Goal: Task Accomplishment & Management: Complete application form

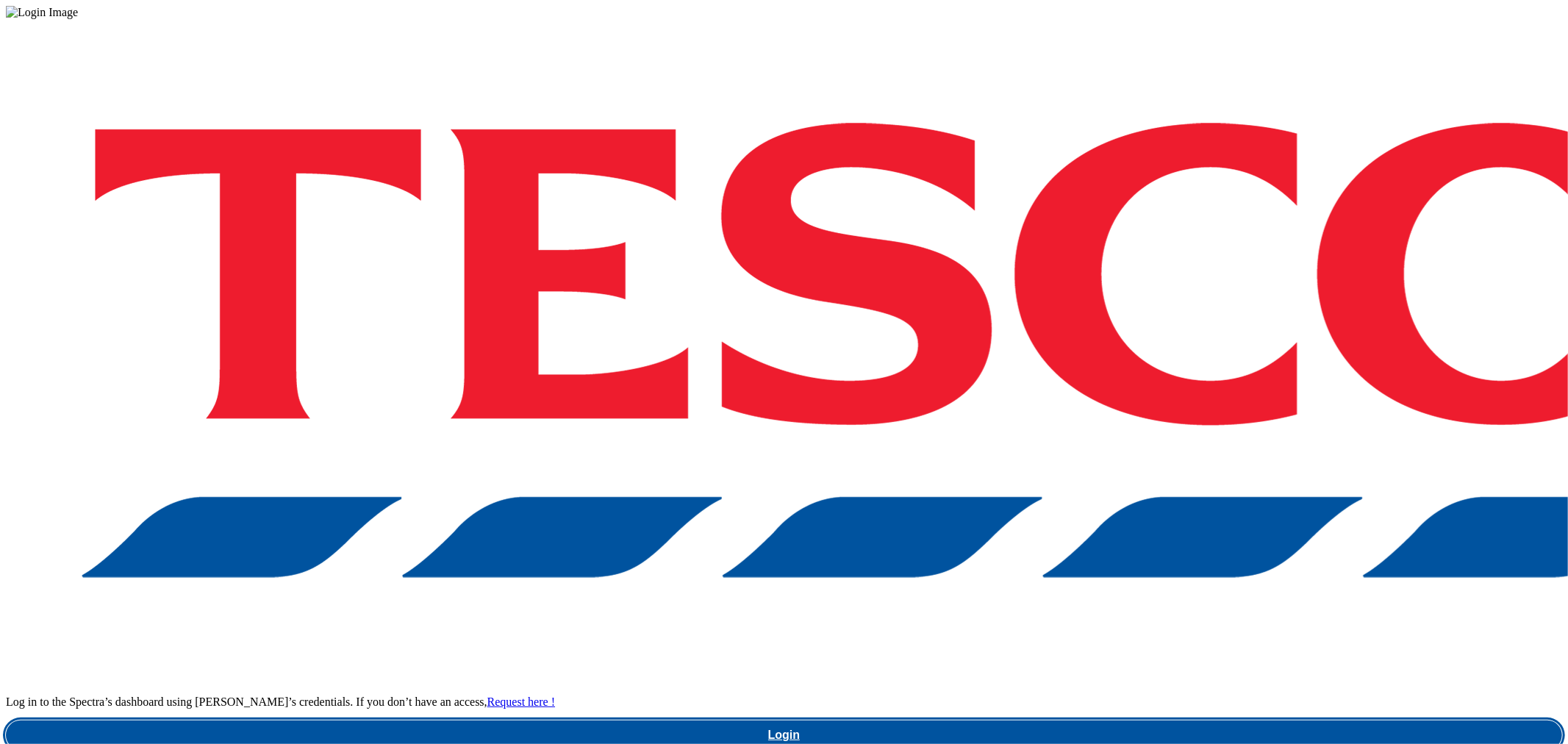
click at [1218, 721] on link "Login" at bounding box center [784, 735] width 1557 height 29
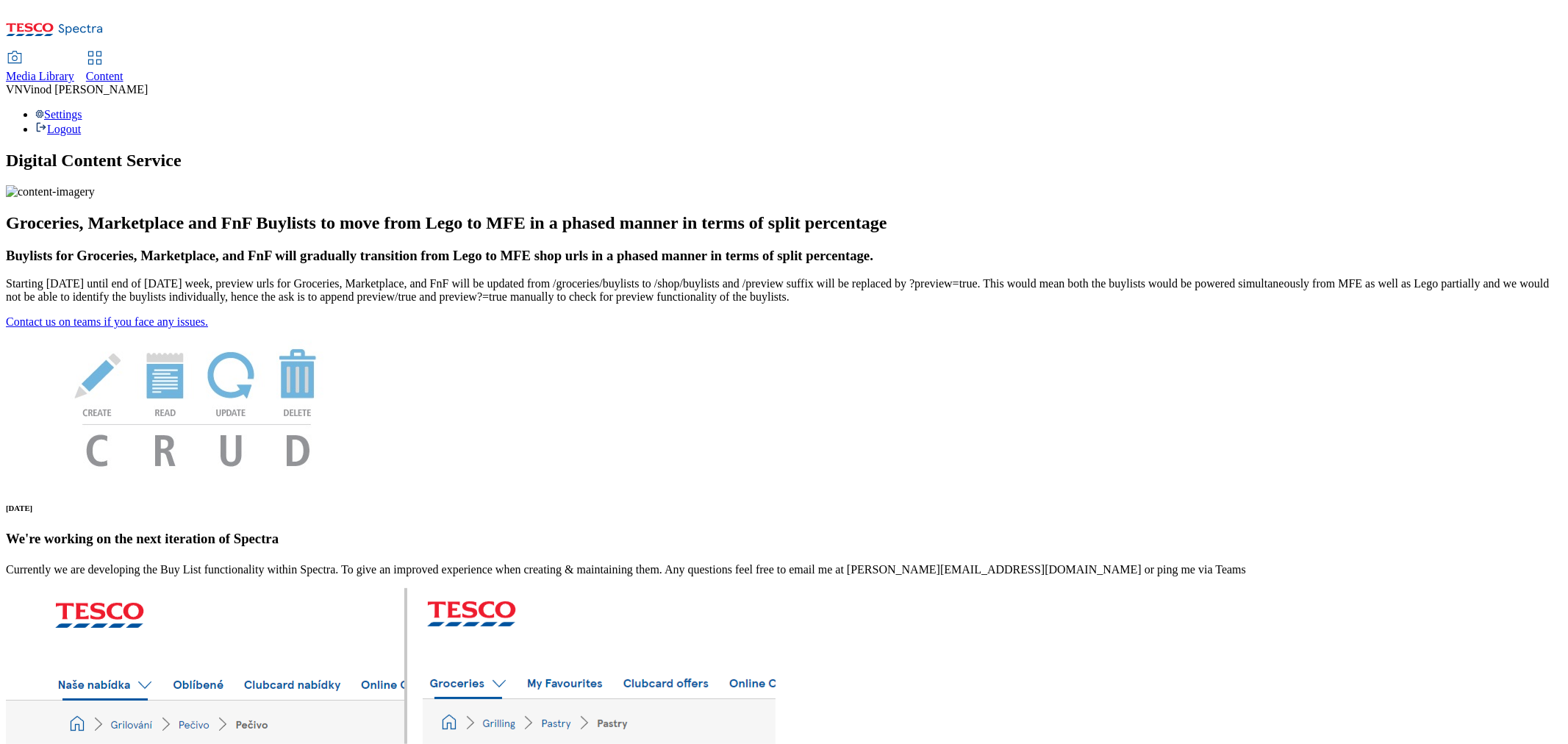
click at [124, 70] on span "Content" at bounding box center [104, 76] width 37 height 12
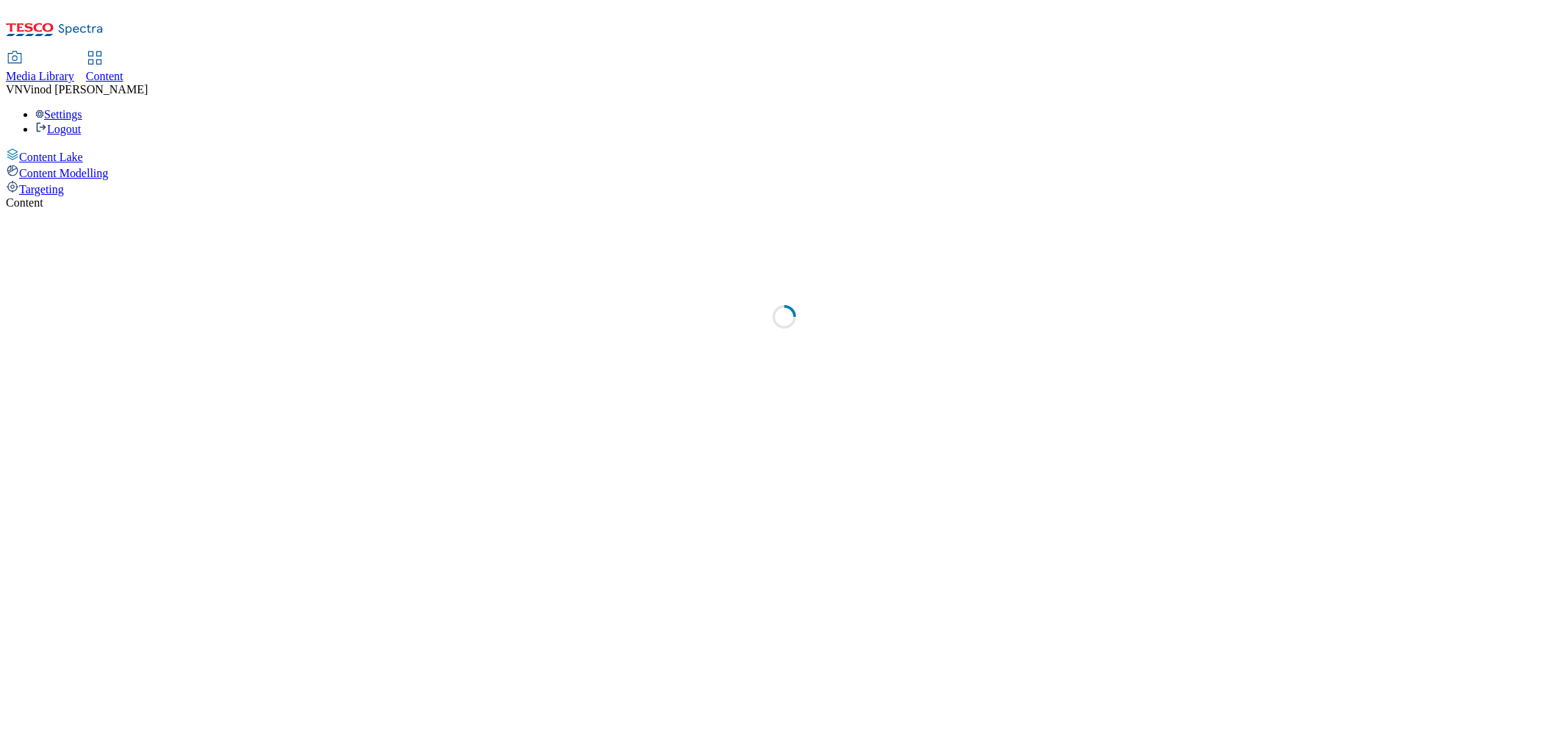
select select "ghs-uk"
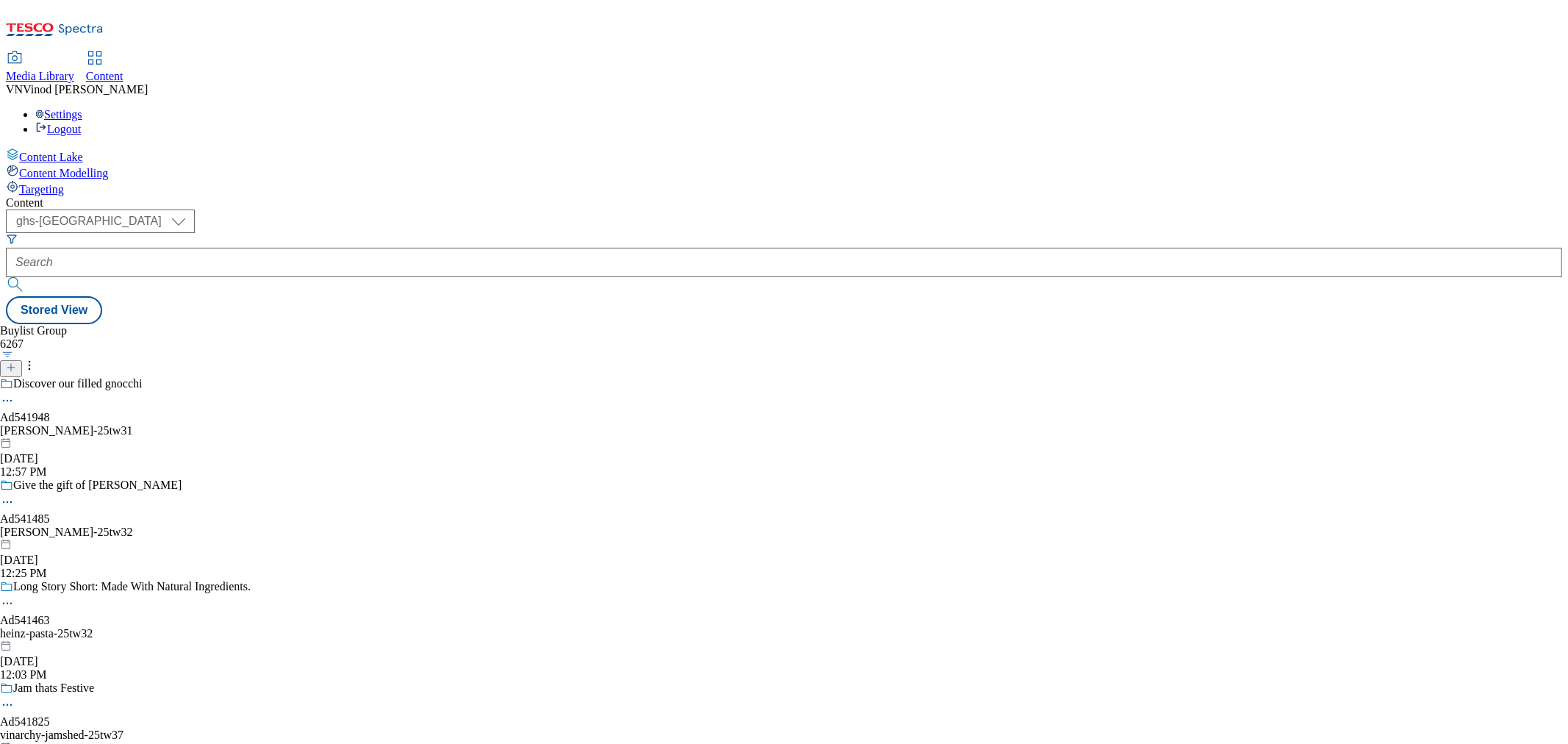
click at [16, 362] on icon at bounding box center [11, 368] width 10 height 10
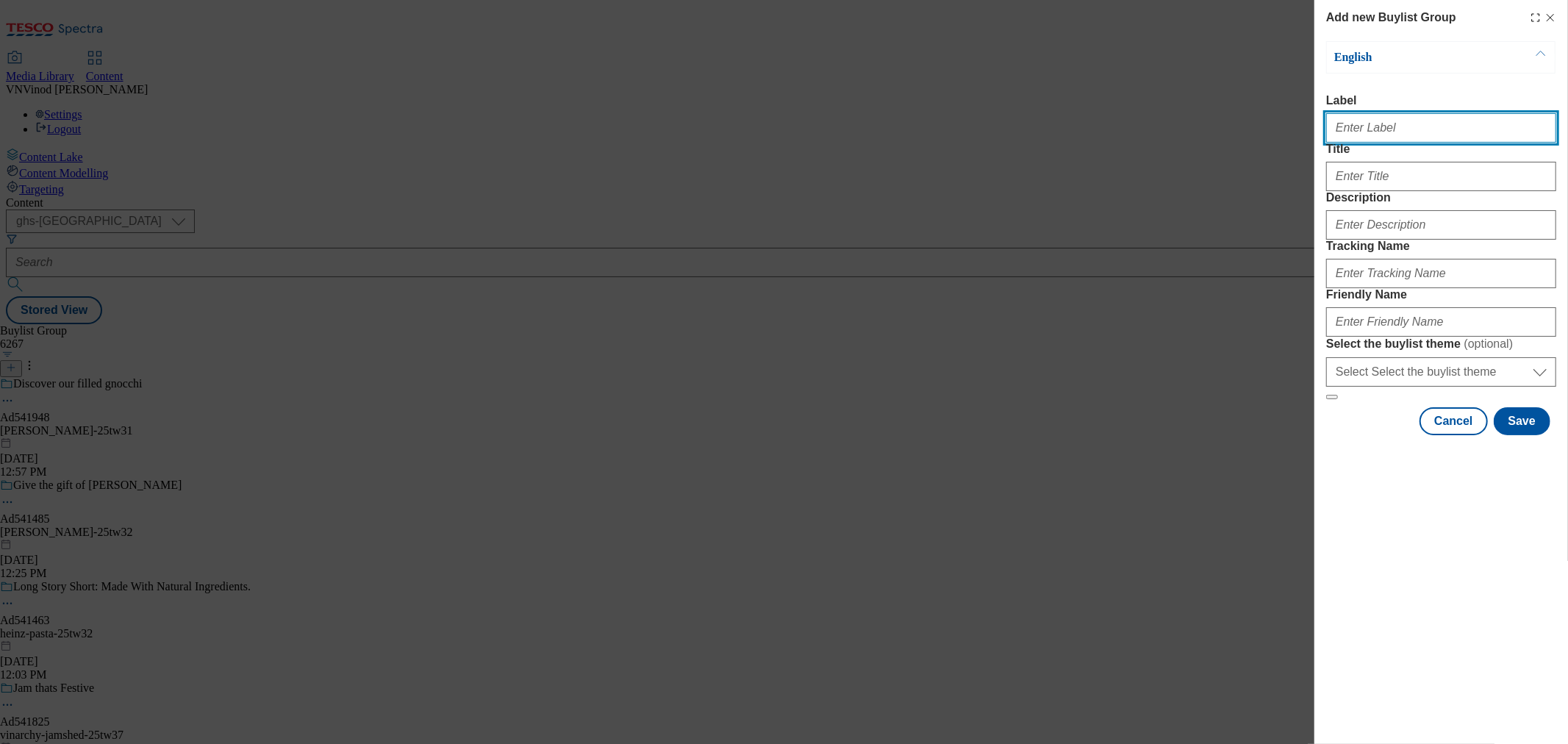
click at [1377, 137] on input "Label" at bounding box center [1442, 128] width 230 height 29
paste input "542215"
paste input "Princes"
click at [1377, 125] on input "Ad542215 Princes" at bounding box center [1442, 128] width 230 height 29
type input "Ad542215 princes"
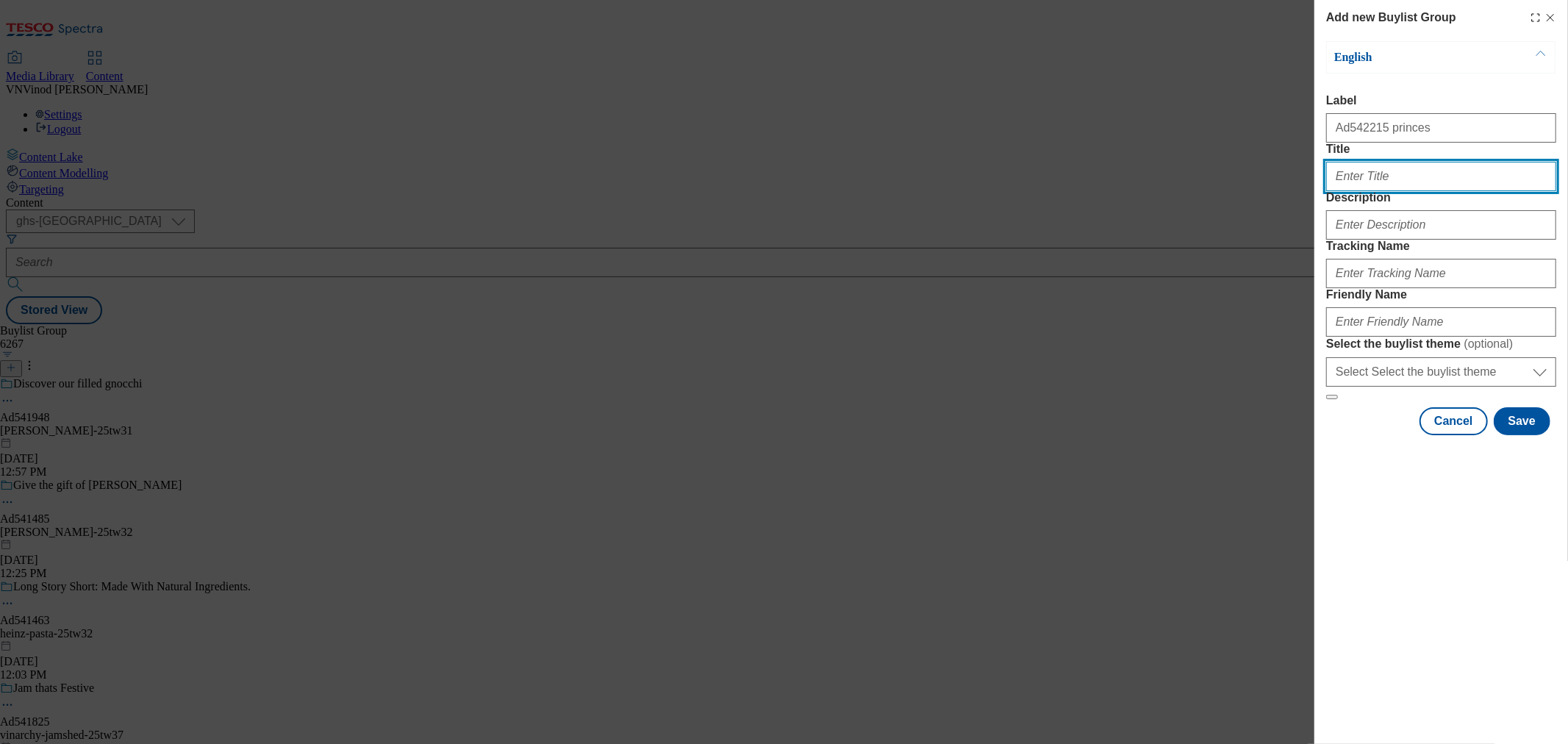
click at [1387, 191] on input "Title" at bounding box center [1442, 176] width 230 height 29
paste input "Win a family trip to Mauritius with princes"
type input "Win a family trip to Mauritius with princes"
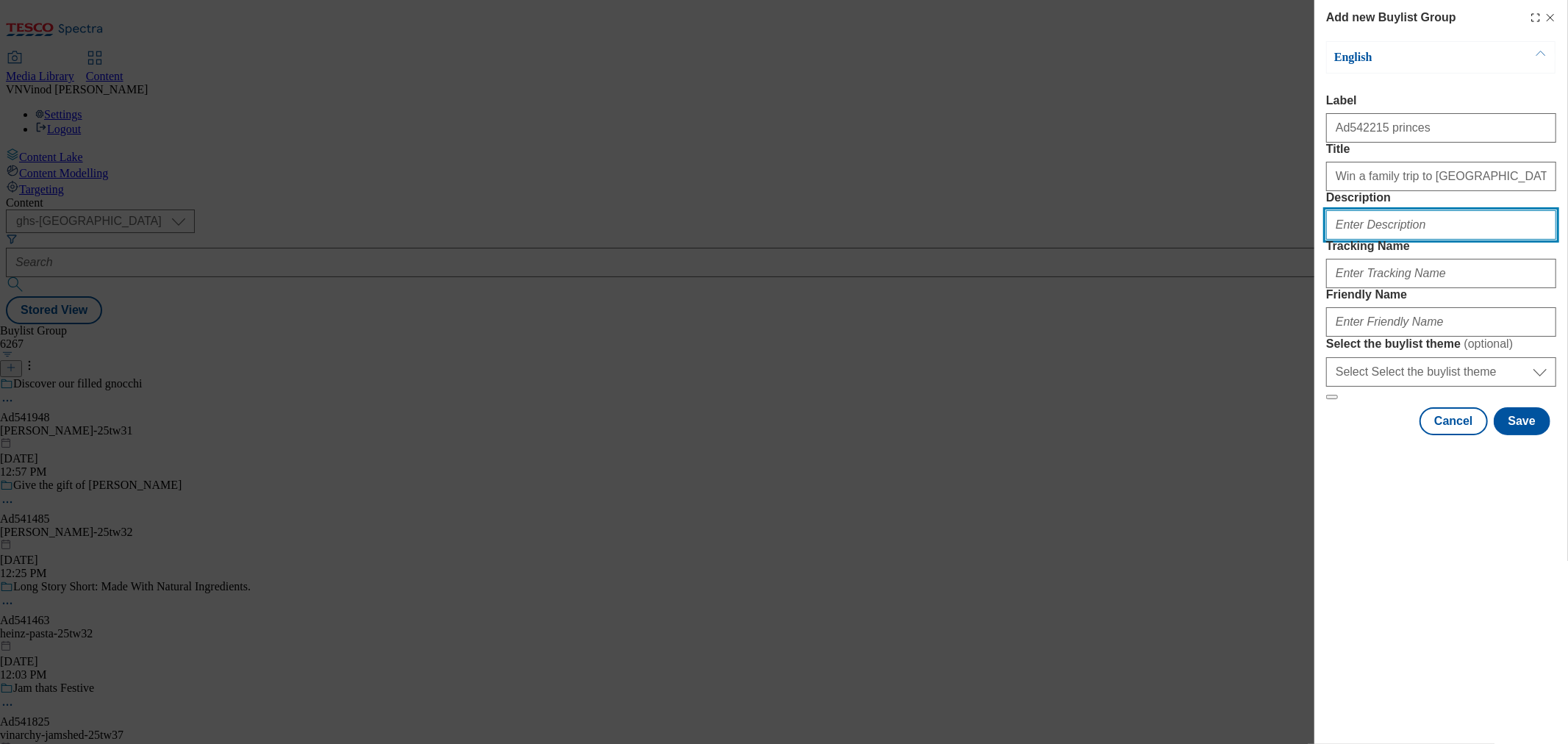
click at [1378, 240] on input "Description" at bounding box center [1442, 225] width 230 height 29
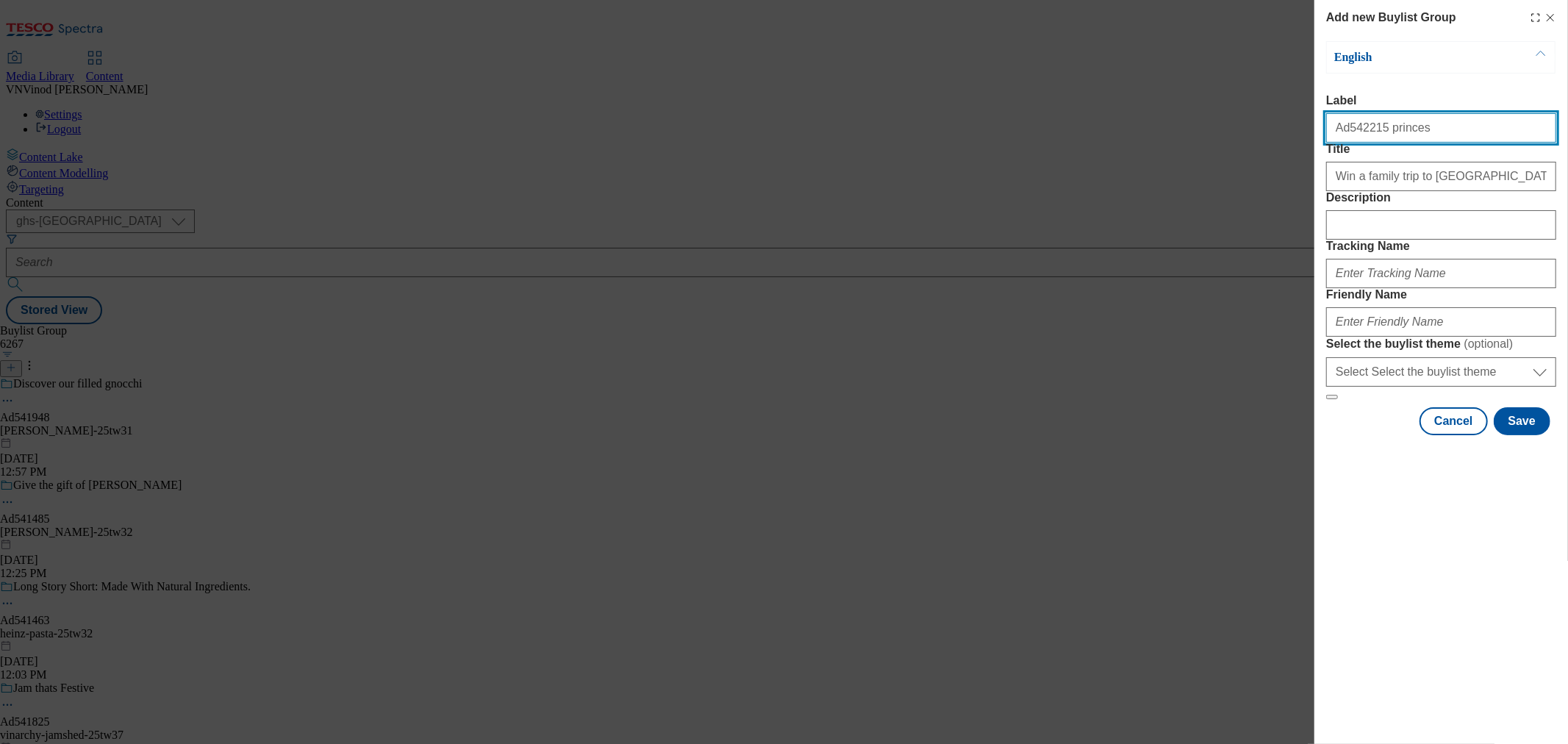
click at [1348, 130] on input "Ad542215 princes" at bounding box center [1442, 128] width 230 height 29
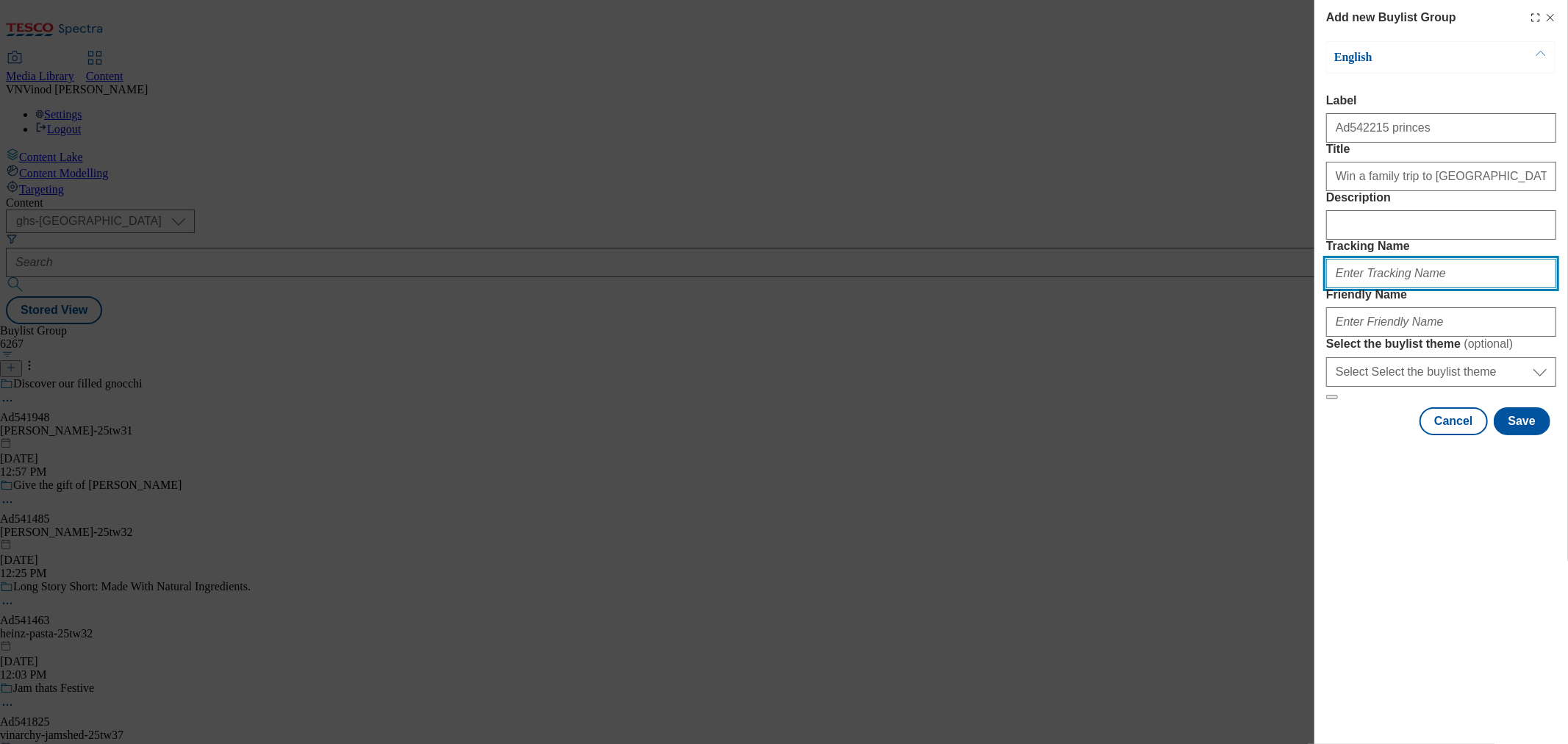
click at [1392, 288] on input "Tracking Name" at bounding box center [1442, 273] width 230 height 29
paste input "Ad542215"
drag, startPoint x: 1360, startPoint y: 349, endPoint x: 1366, endPoint y: 361, distance: 13.4
click at [1361, 288] on input "Dh_ADAd542215" at bounding box center [1442, 273] width 230 height 29
type input "Dh_AD542215"
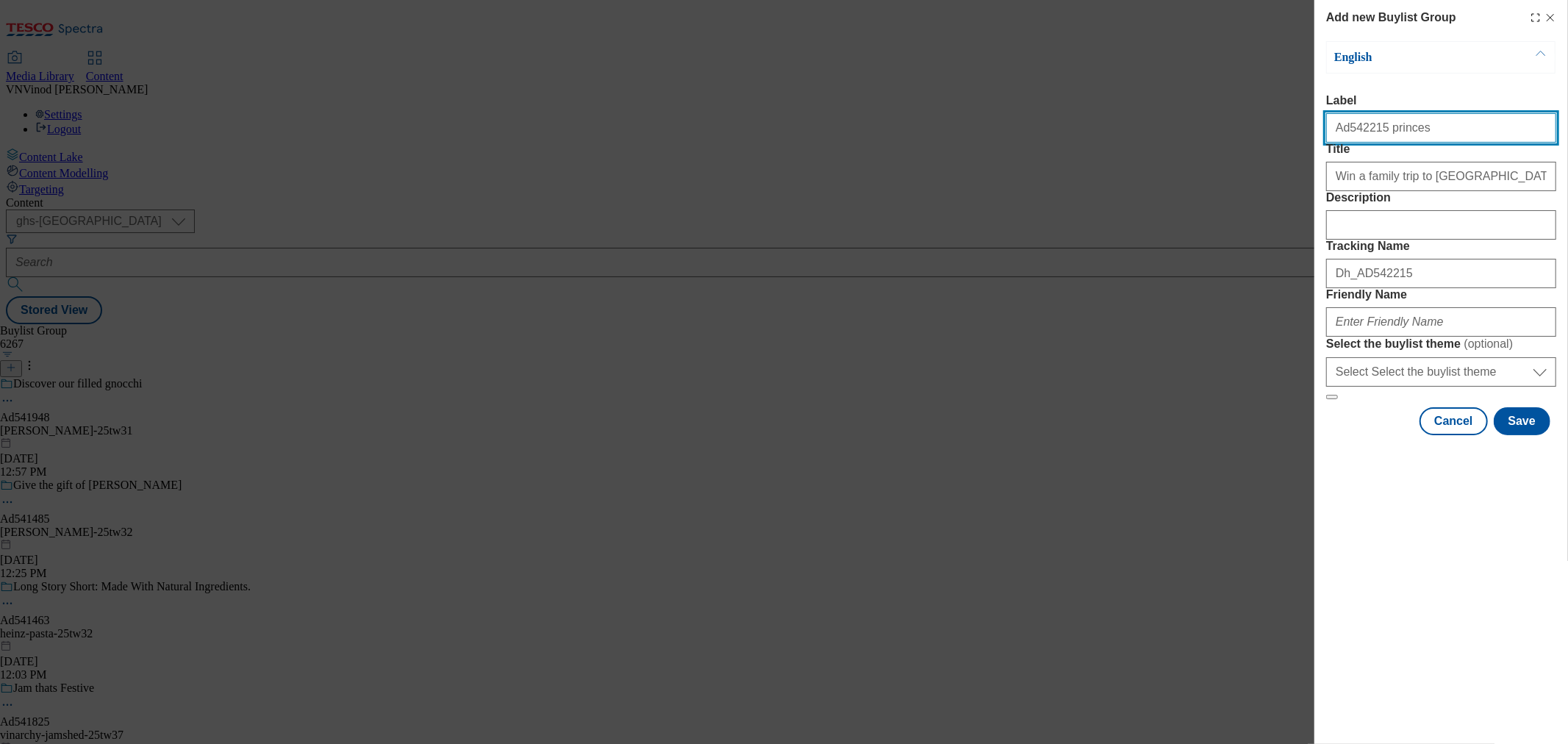
click at [1393, 132] on input "Ad542215 princes" at bounding box center [1442, 128] width 230 height 29
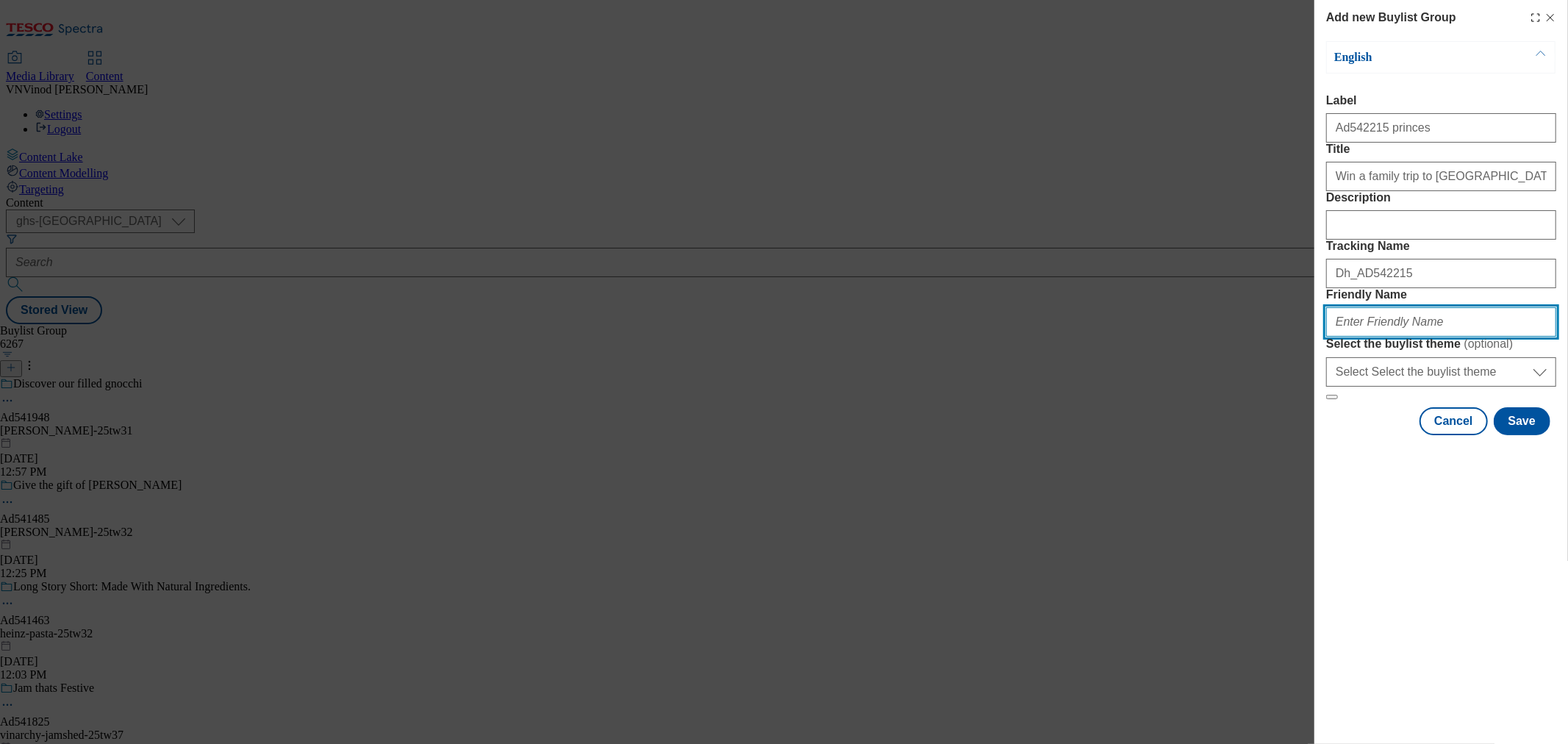
click at [1384, 337] on input "Friendly Name" at bounding box center [1442, 322] width 230 height 29
paste input "princes"
paste input "Tuna_Chunks"
drag, startPoint x: 1372, startPoint y: 429, endPoint x: 1413, endPoint y: 452, distance: 47.0
click at [1372, 337] on input "princes-Tuna_Chunks" at bounding box center [1442, 322] width 230 height 29
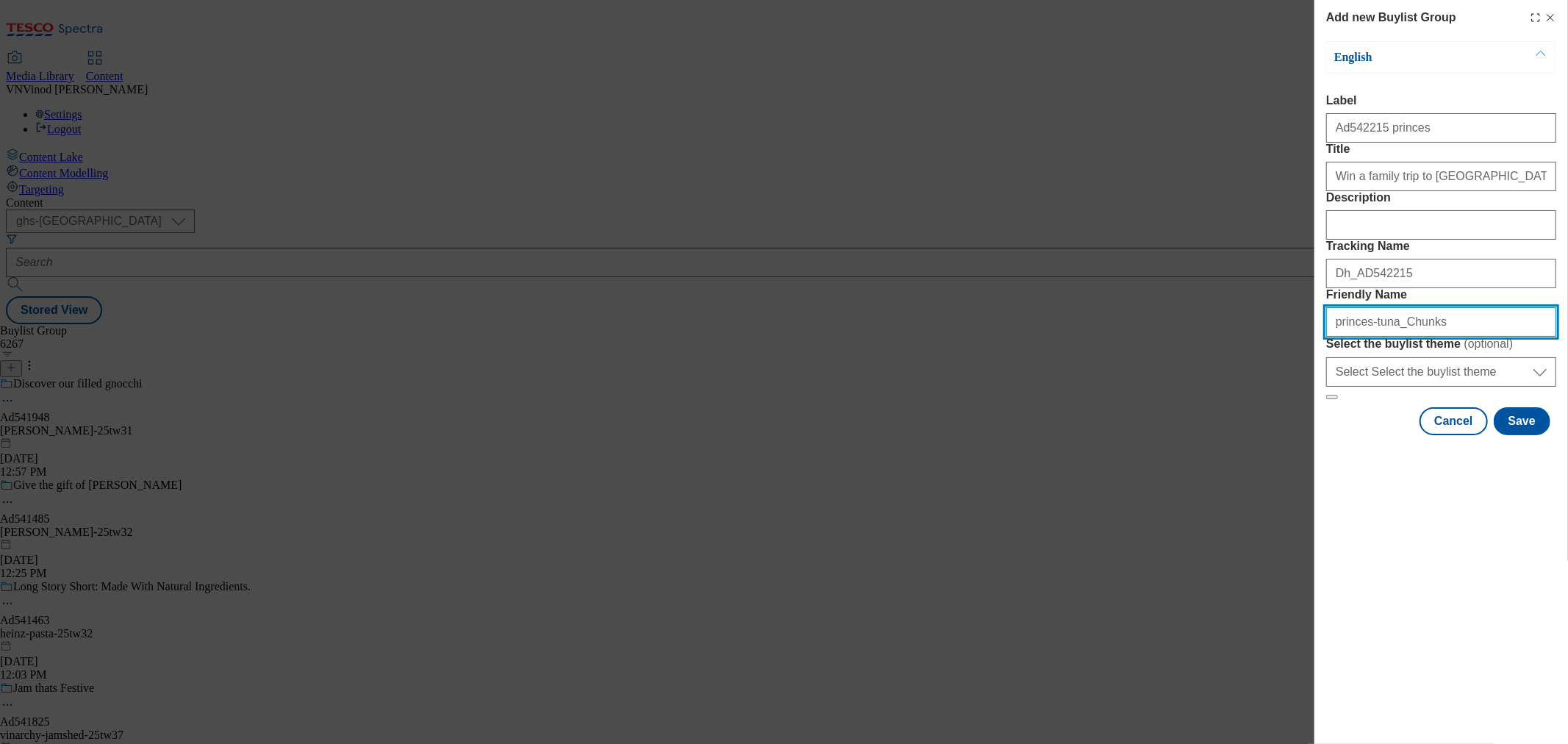
click at [1391, 337] on input "princes-tuna_Chunks" at bounding box center [1442, 322] width 230 height 29
click at [1435, 337] on input "princes-tuna-chunks" at bounding box center [1442, 322] width 230 height 29
drag, startPoint x: 1459, startPoint y: 428, endPoint x: 981, endPoint y: 408, distance: 478.4
click at [983, 408] on div "Add new Buylist Group English Label Ad542215 princes Title Win a family trip to…" at bounding box center [784, 372] width 1568 height 744
type input "princes-tuna-chunks-25tw32"
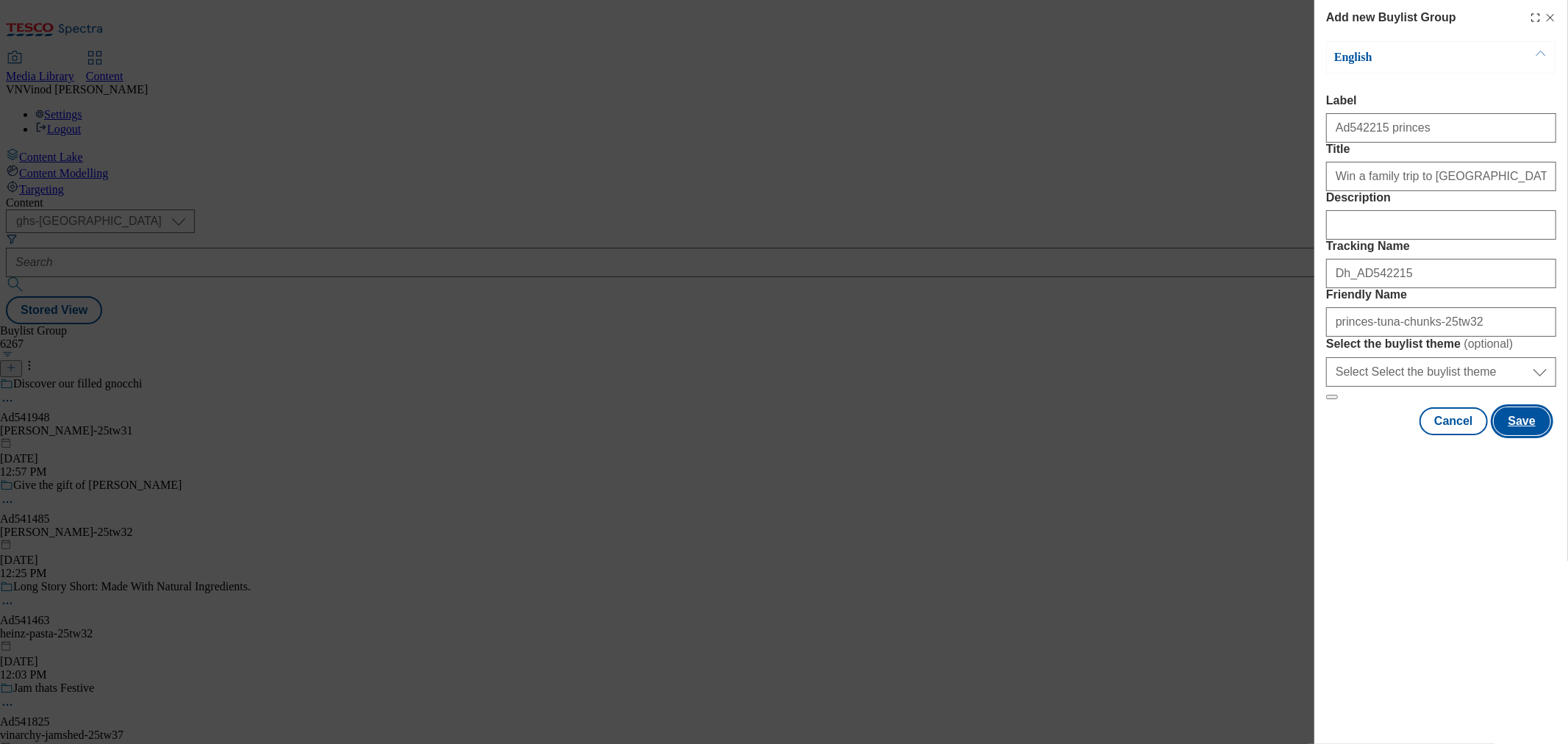
click at [1530, 435] on button "Save" at bounding box center [1522, 421] width 56 height 28
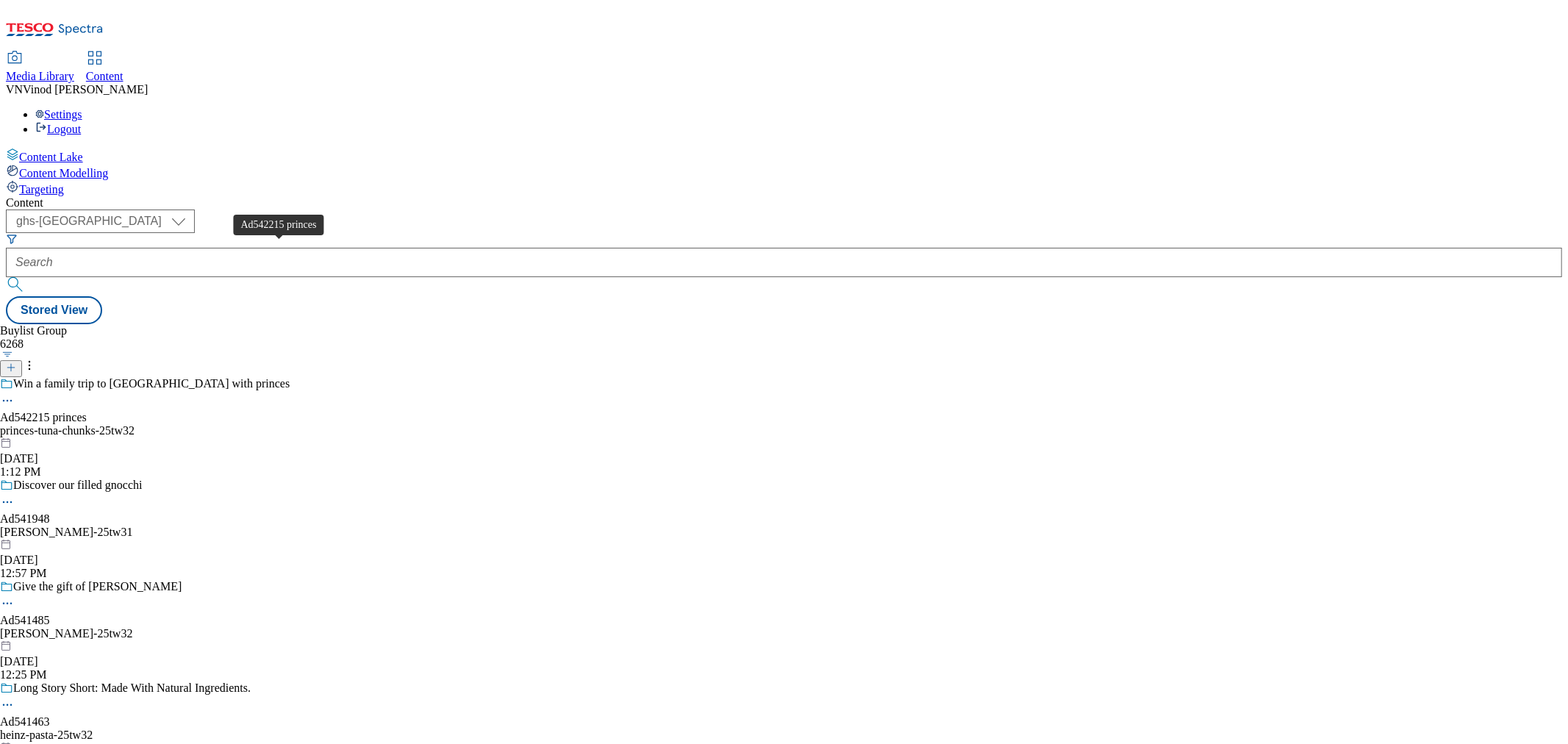
drag, startPoint x: 287, startPoint y: 253, endPoint x: 789, endPoint y: 67, distance: 535.4
click at [87, 411] on div "Ad542215 princes" at bounding box center [43, 417] width 87 height 13
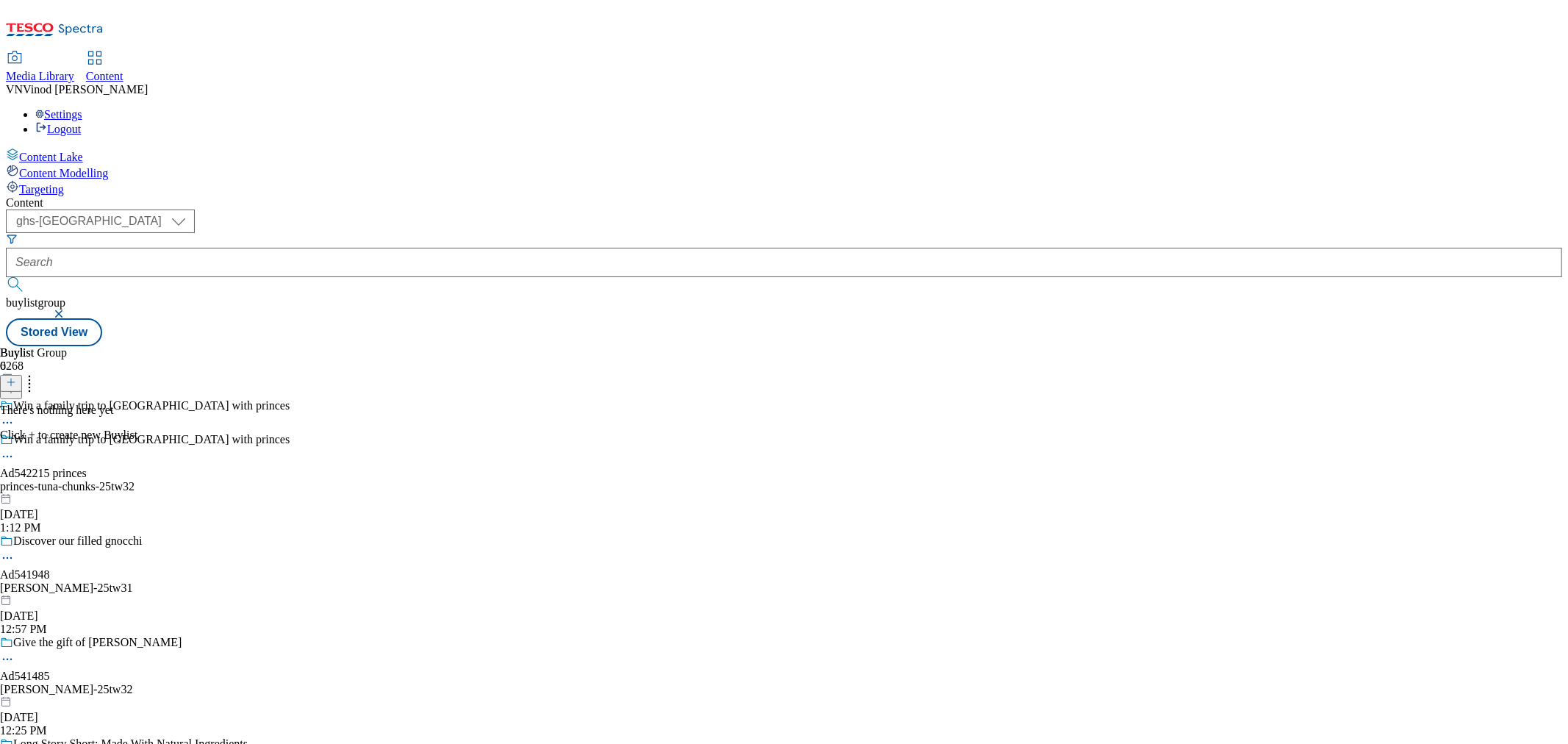
click at [22, 375] on button at bounding box center [10, 383] width 22 height 17
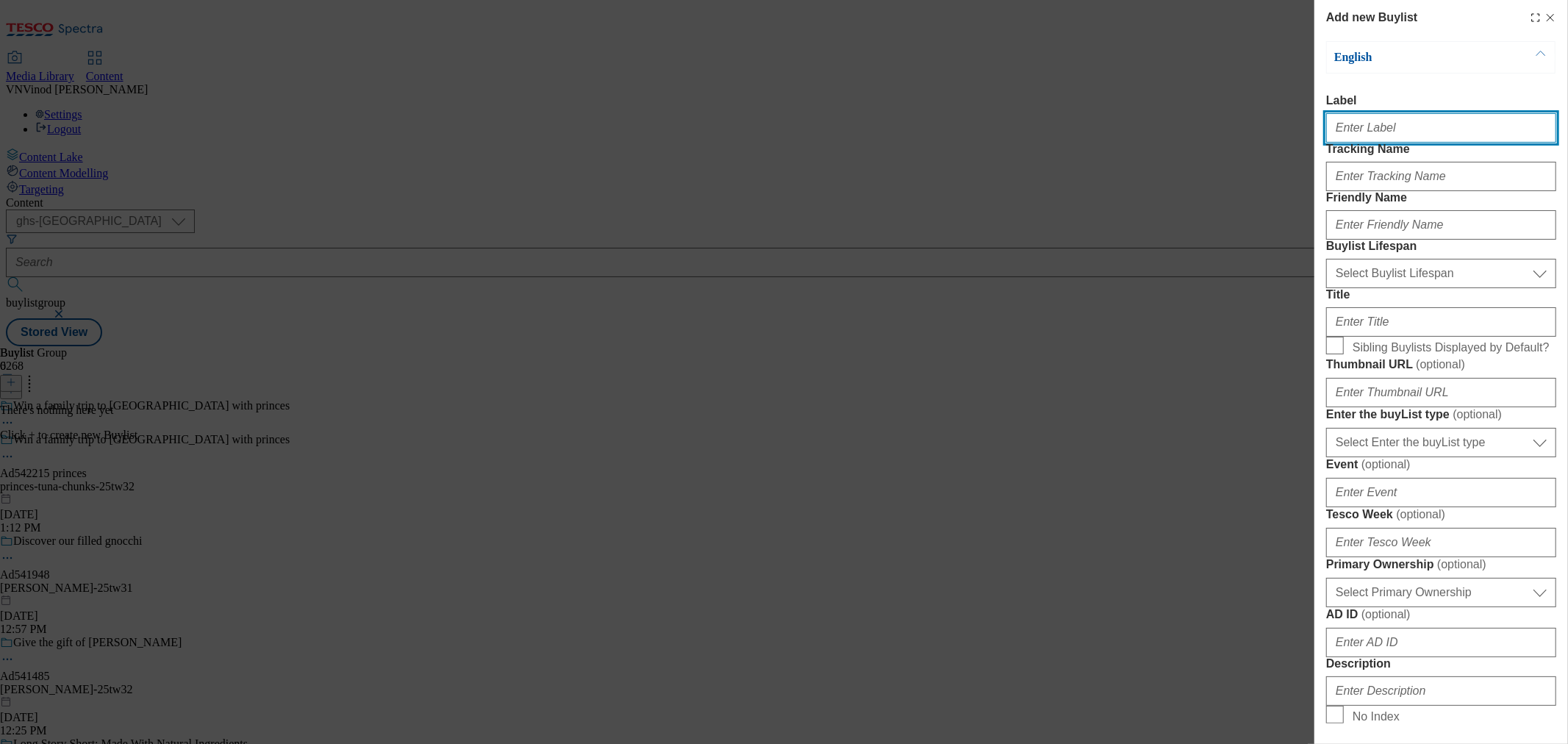
click at [1415, 130] on input "Label" at bounding box center [1442, 128] width 230 height 29
paste input "542215"
type input "Ad542215"
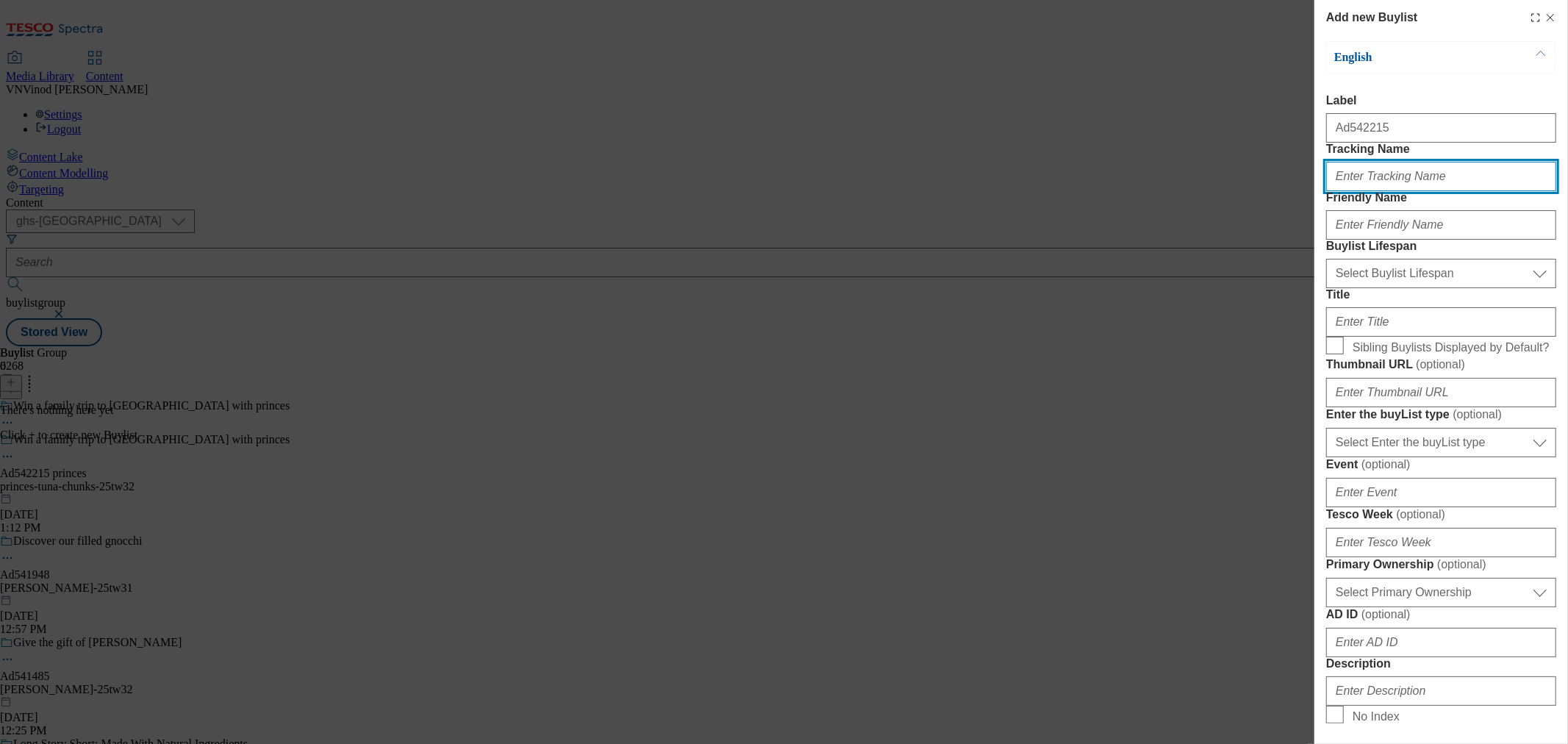
click at [1377, 191] on input "Tracking Name" at bounding box center [1442, 176] width 230 height 29
paste input "542215"
type input "Dh_AD542215"
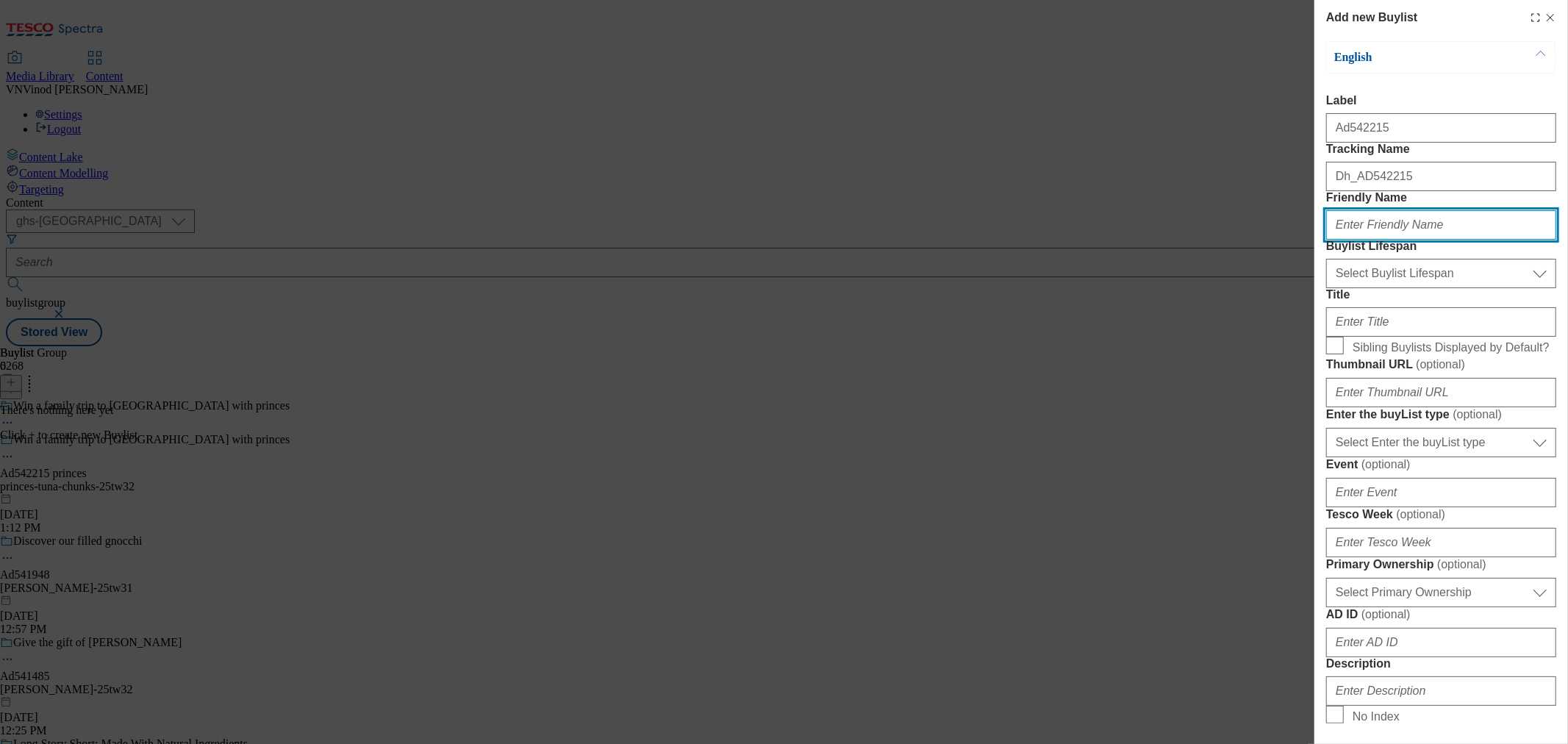
click at [1399, 240] on input "Friendly Name" at bounding box center [1442, 225] width 230 height 29
paste input "princes"
type input "princes"
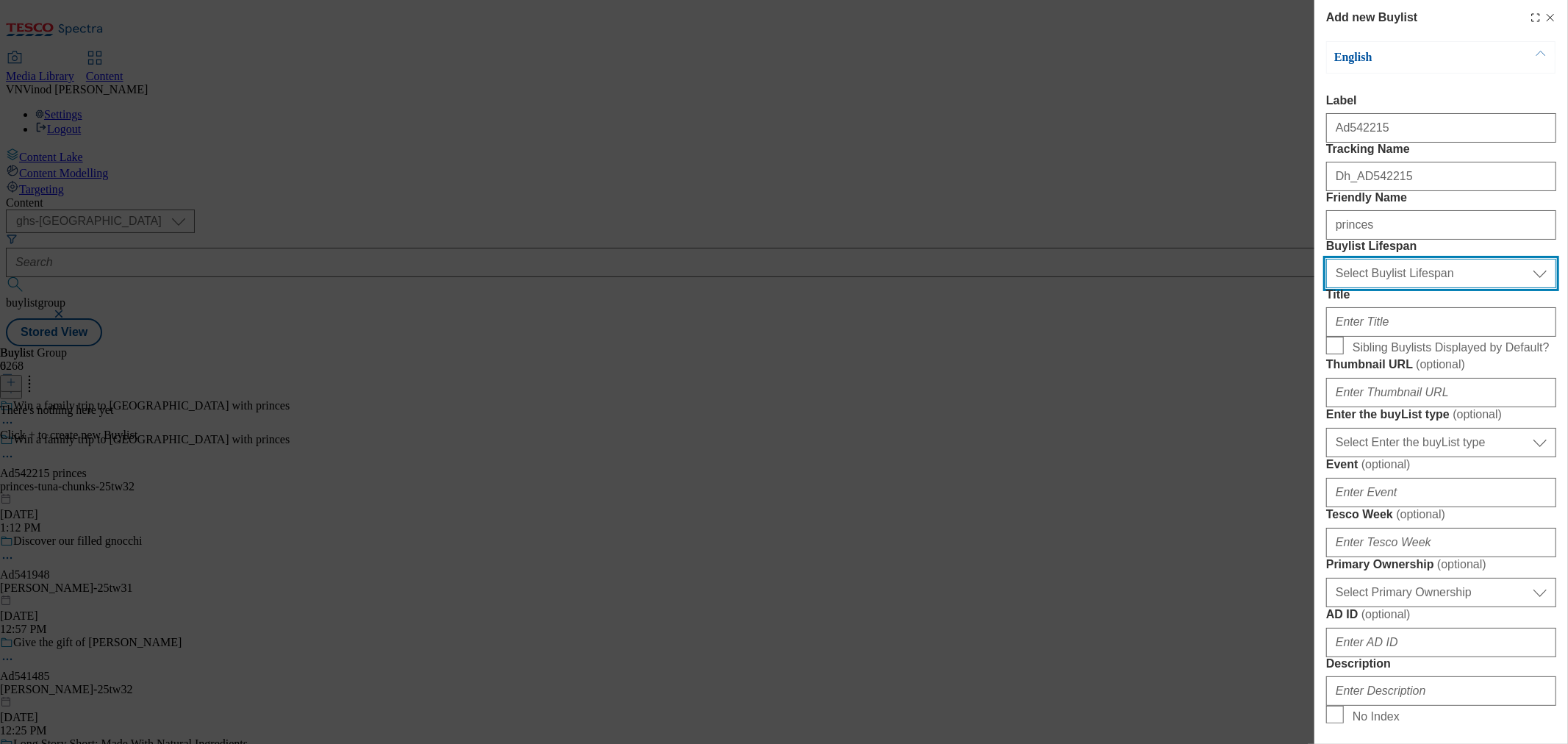
click at [1391, 288] on select "Select Buylist Lifespan evergreen seasonal tactical" at bounding box center [1442, 273] width 230 height 29
select select "tactical"
click at [1327, 288] on select "Select Buylist Lifespan evergreen seasonal tactical" at bounding box center [1442, 273] width 230 height 29
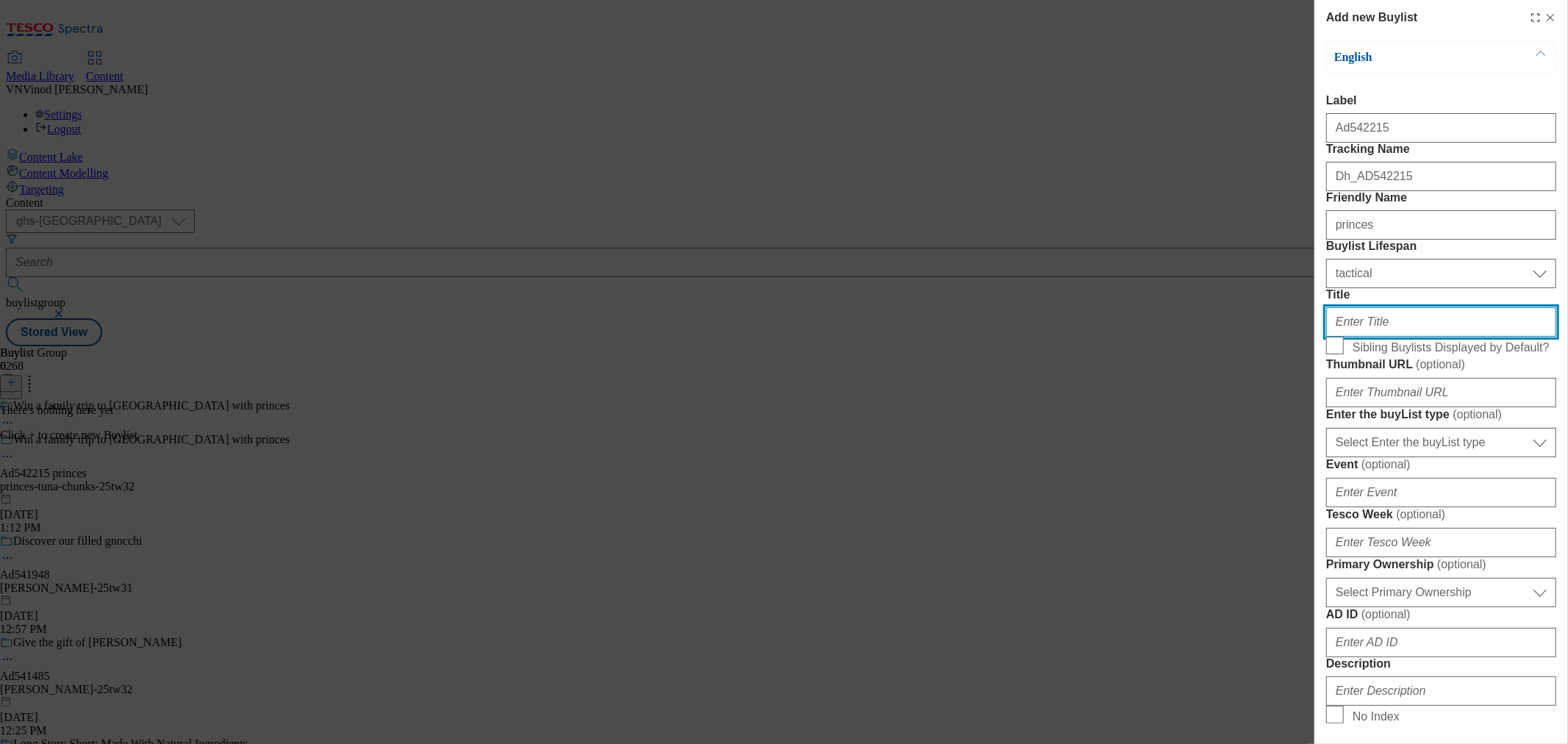
click at [1378, 337] on input "Title" at bounding box center [1442, 322] width 230 height 29
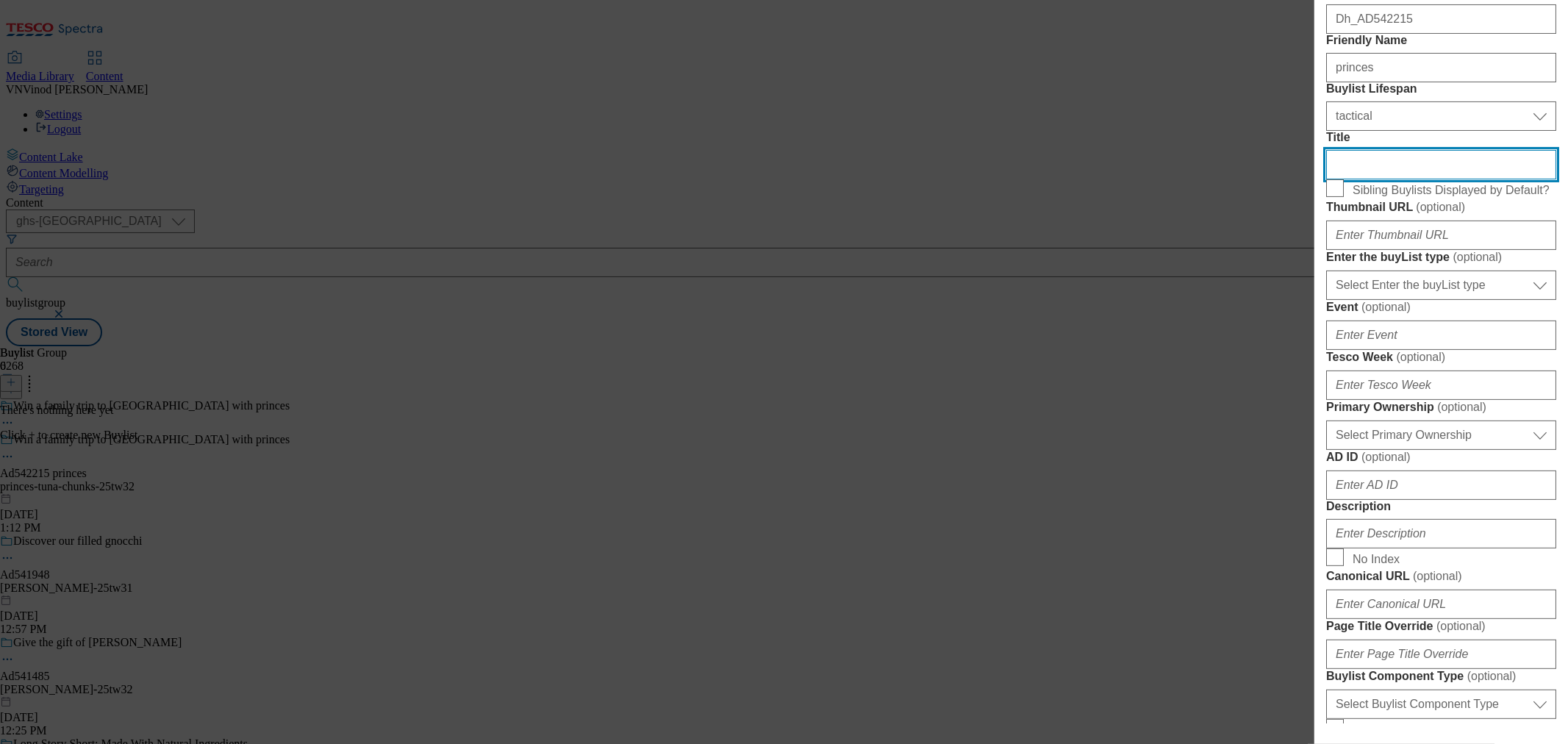
scroll to position [164, 0]
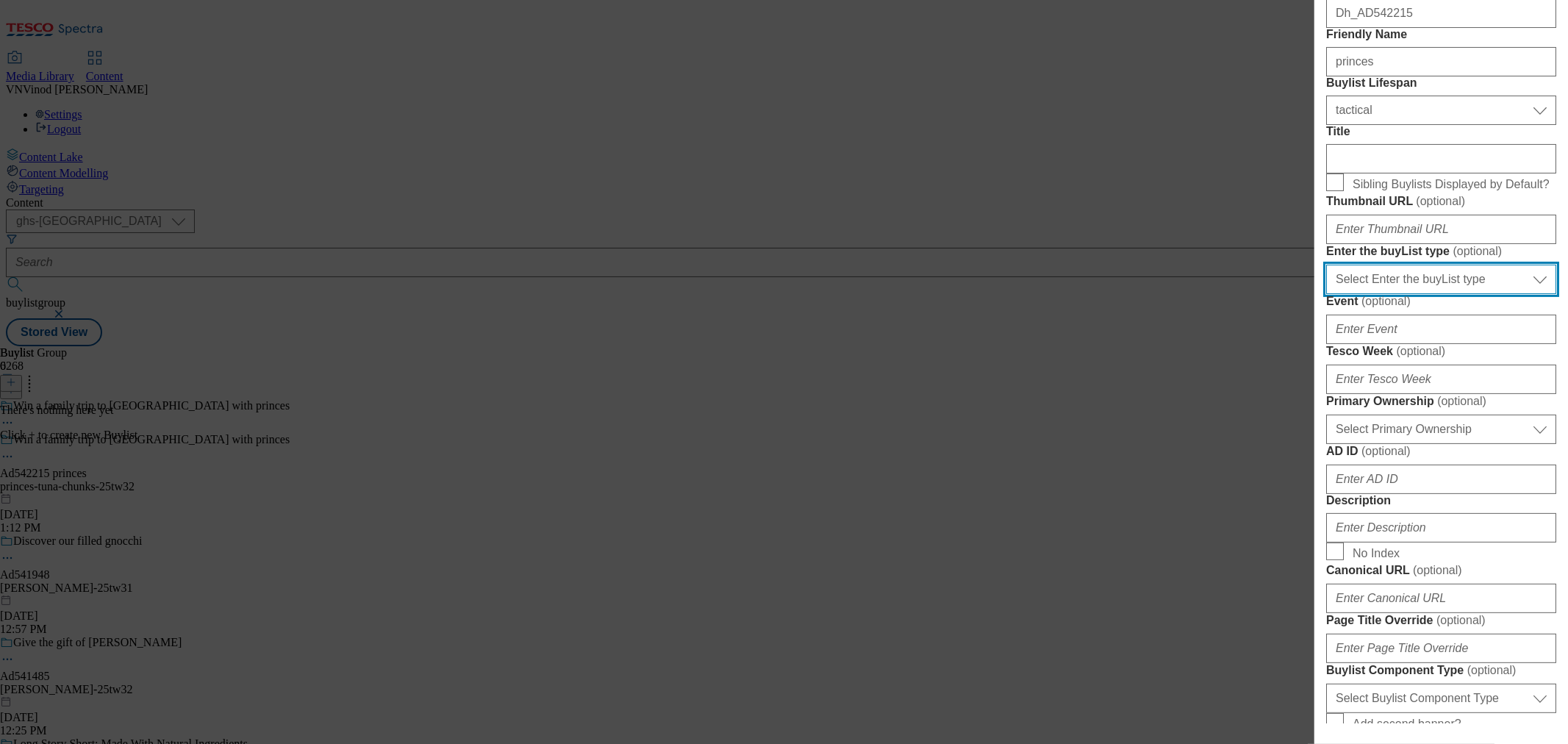
click at [1443, 294] on select "Select Enter the buyList type event supplier funded long term >4 weeks supplier…" at bounding box center [1442, 279] width 230 height 29
select select "supplier funded short term 1-3 weeks"
click at [1327, 294] on select "Select Enter the buyList type event supplier funded long term >4 weeks supplier…" at bounding box center [1442, 279] width 230 height 29
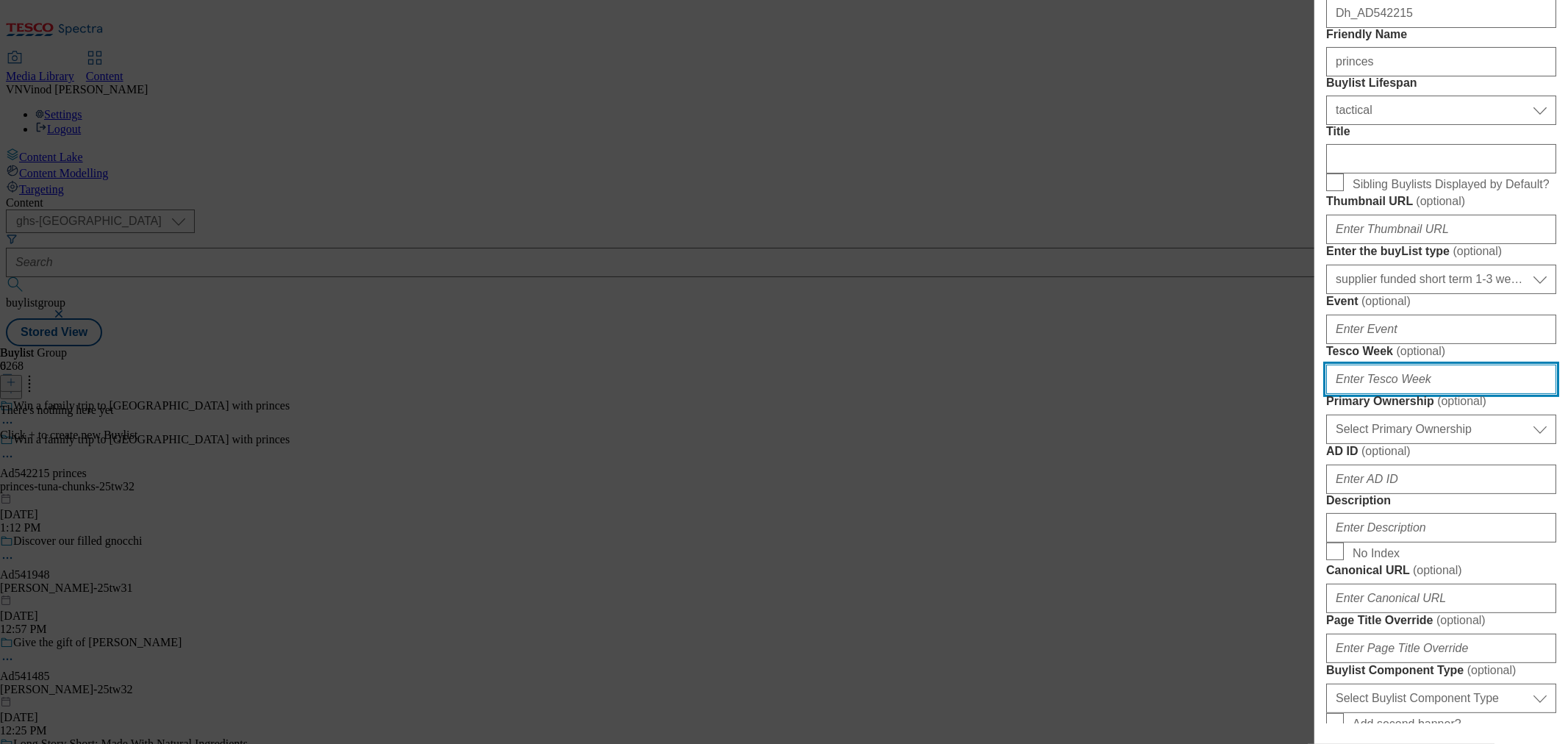
click at [1388, 394] on input "Tesco Week ( optional )" at bounding box center [1442, 379] width 230 height 29
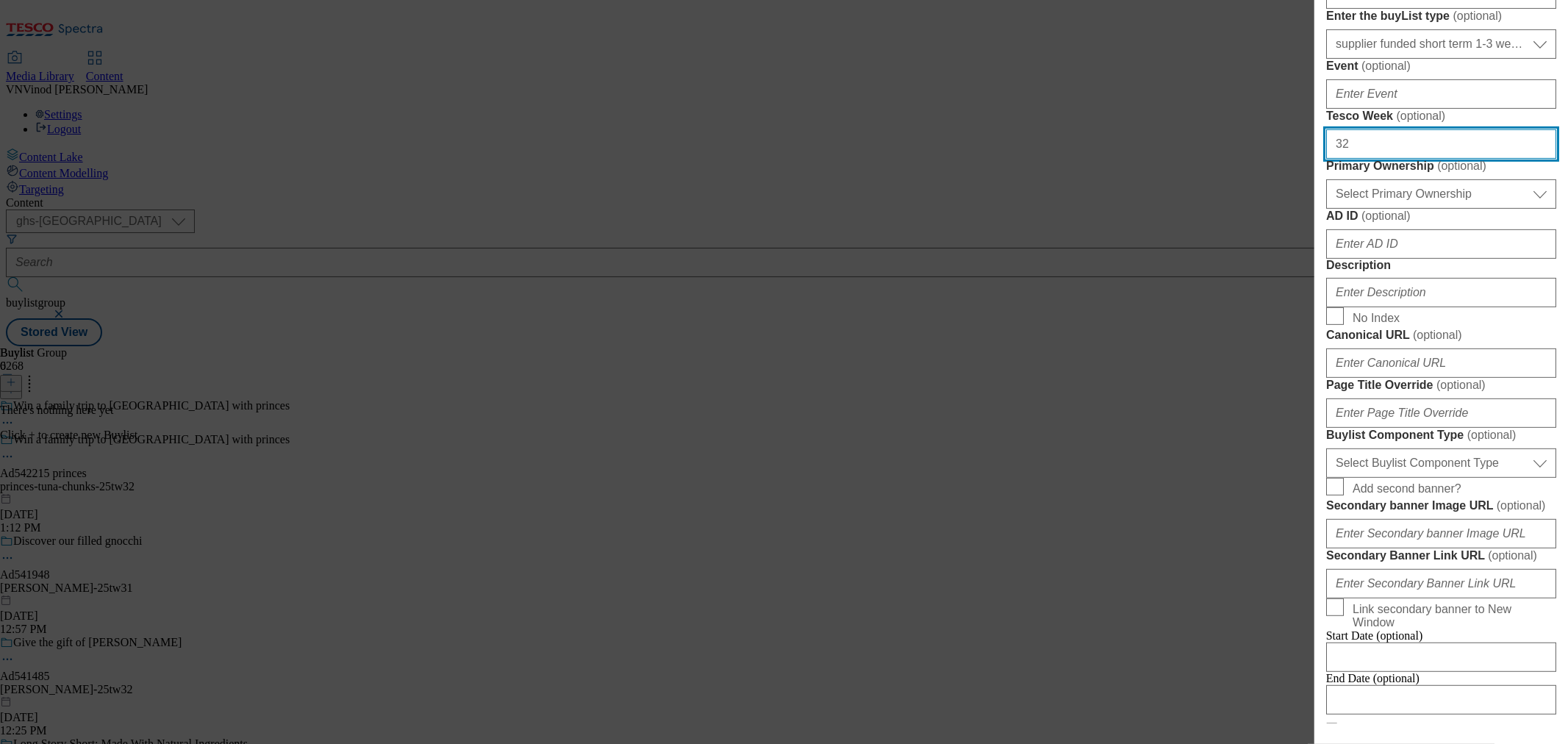
scroll to position [408, 0]
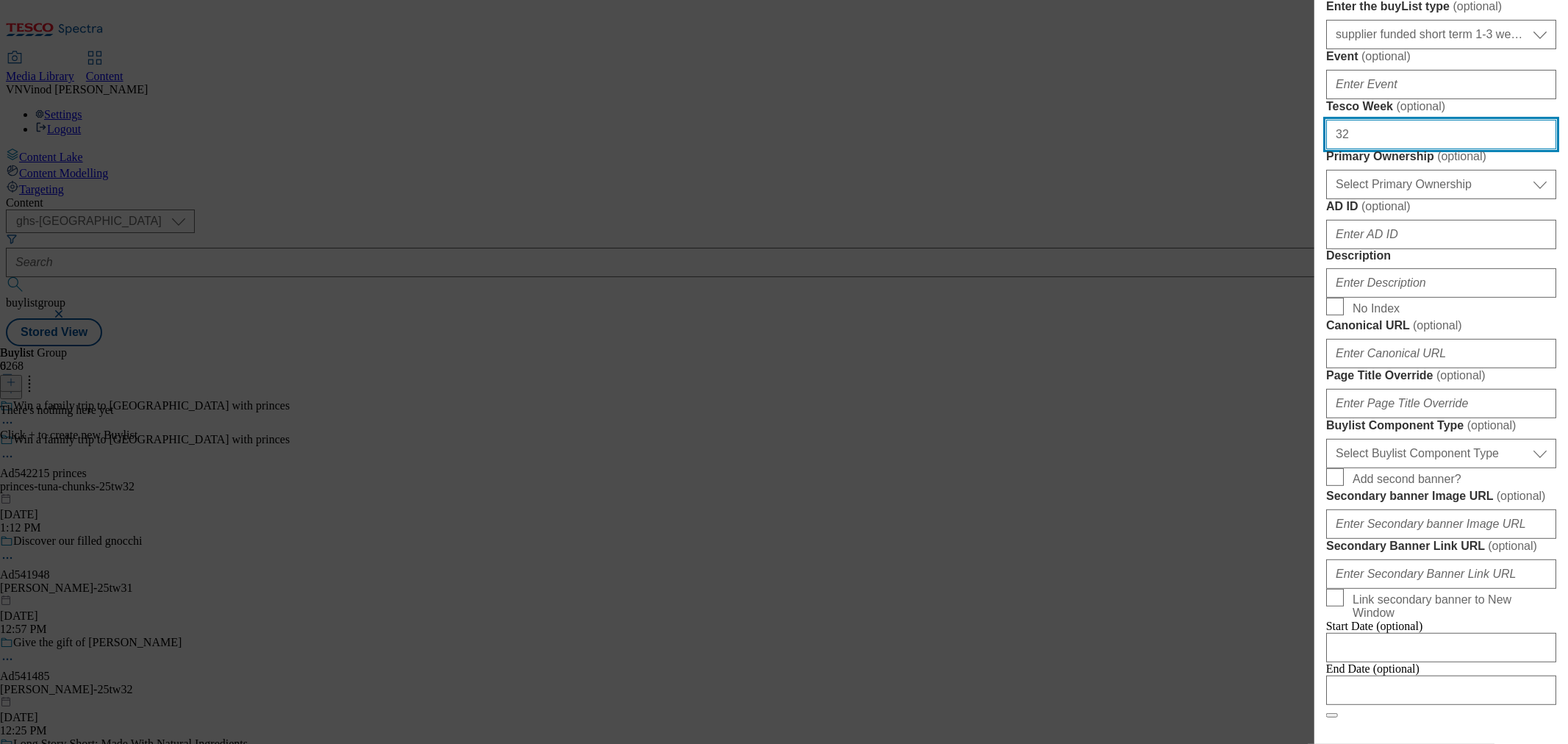
type input "32"
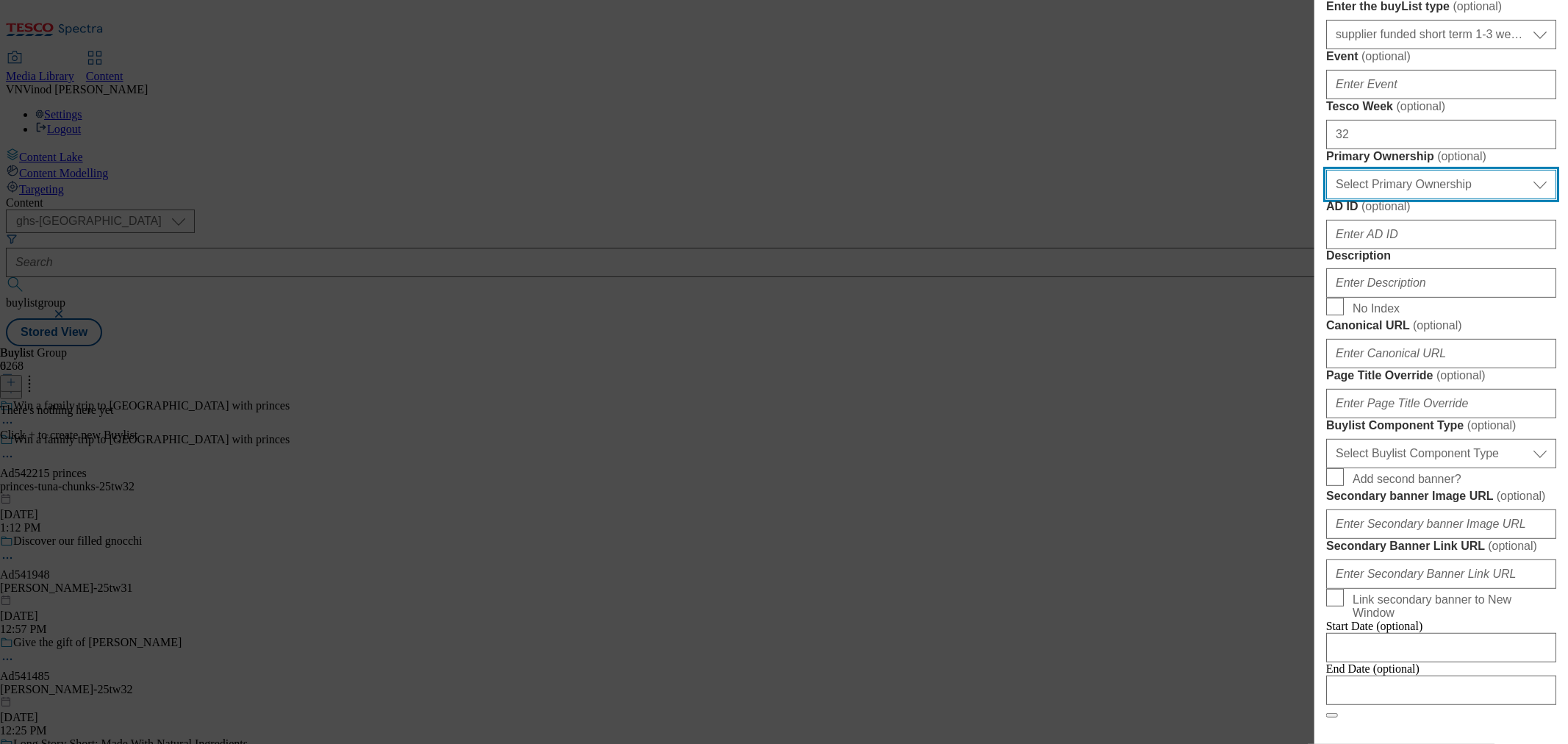
click at [1429, 199] on select "Select Primary Ownership tesco dunnhumby" at bounding box center [1442, 184] width 230 height 29
select select "dunnhumby"
click at [1327, 199] on select "Select Primary Ownership tesco dunnhumby" at bounding box center [1442, 184] width 230 height 29
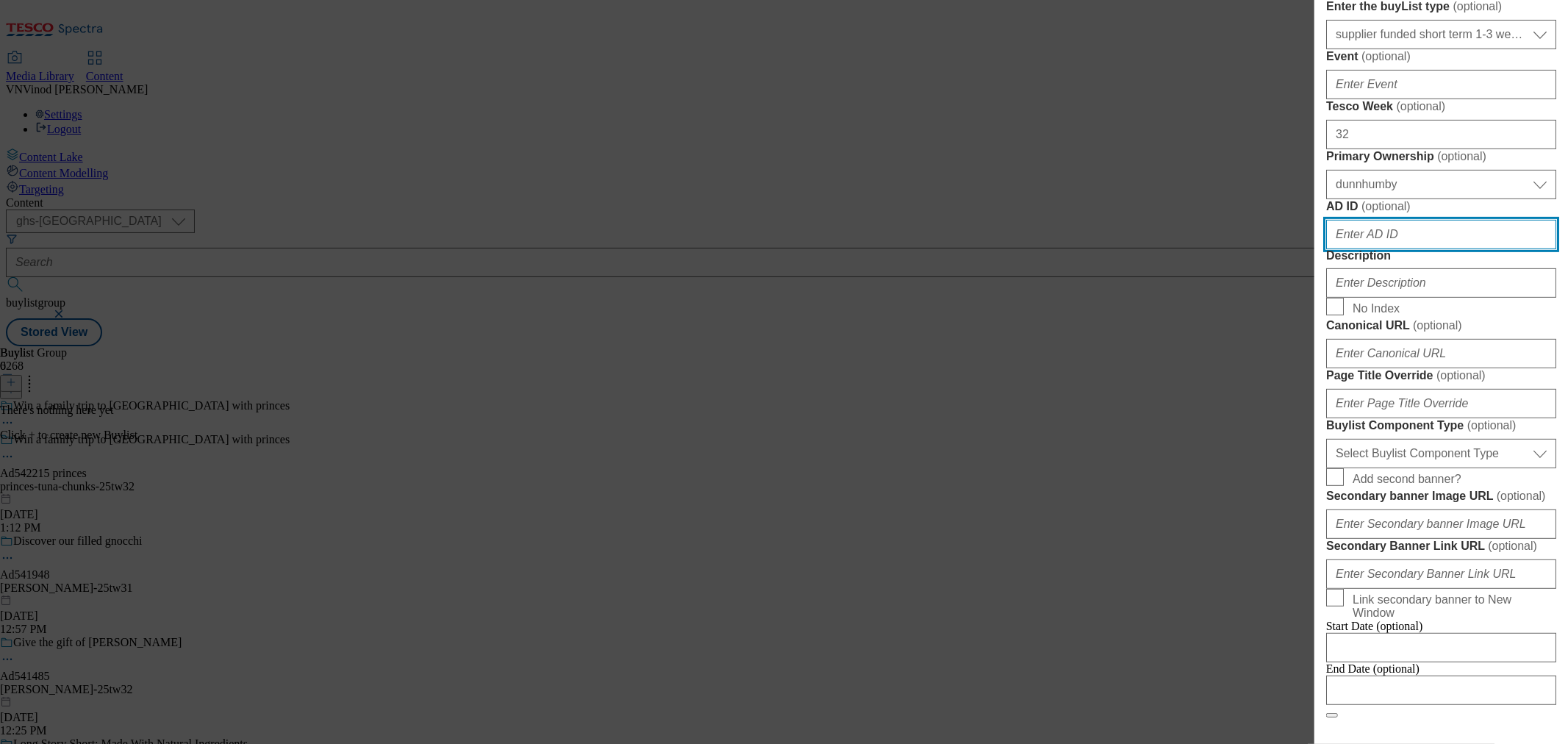
click at [1406, 249] on input "AD ID ( optional )" at bounding box center [1442, 234] width 230 height 29
paste input "542215"
type input "542215"
click at [1406, 298] on div "Modal" at bounding box center [1442, 279] width 230 height 35
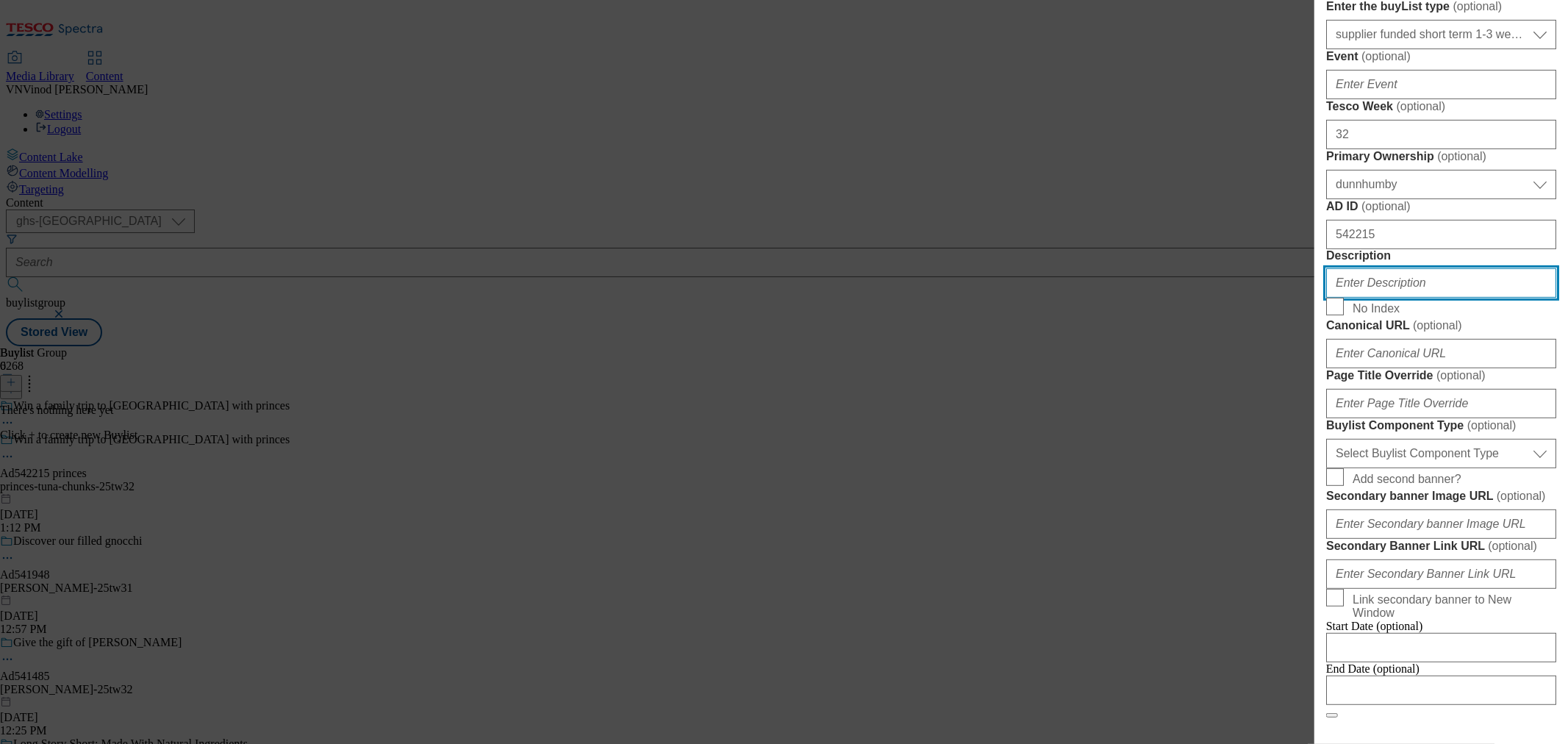
click at [1406, 298] on input "Description" at bounding box center [1442, 283] width 230 height 29
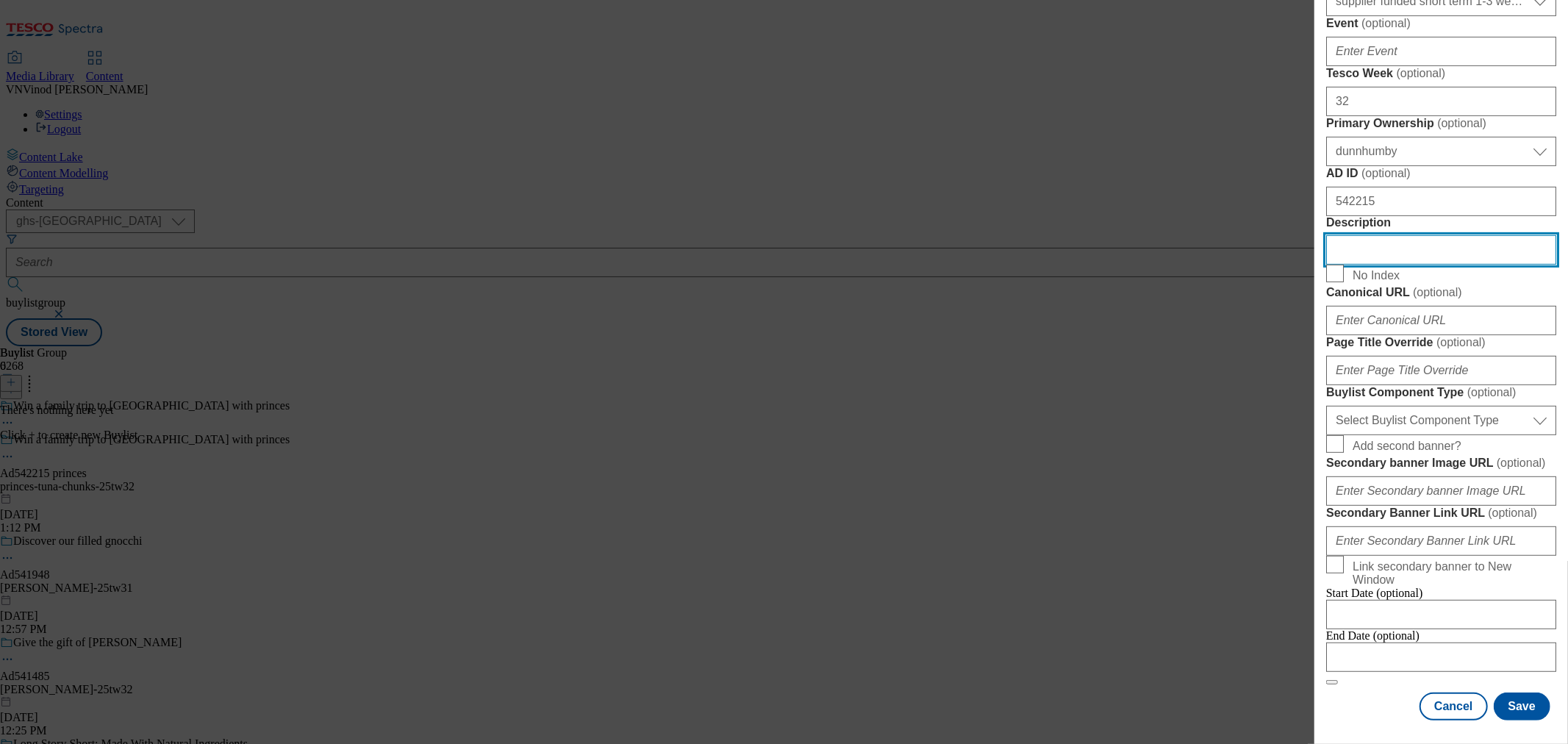
scroll to position [735, 0]
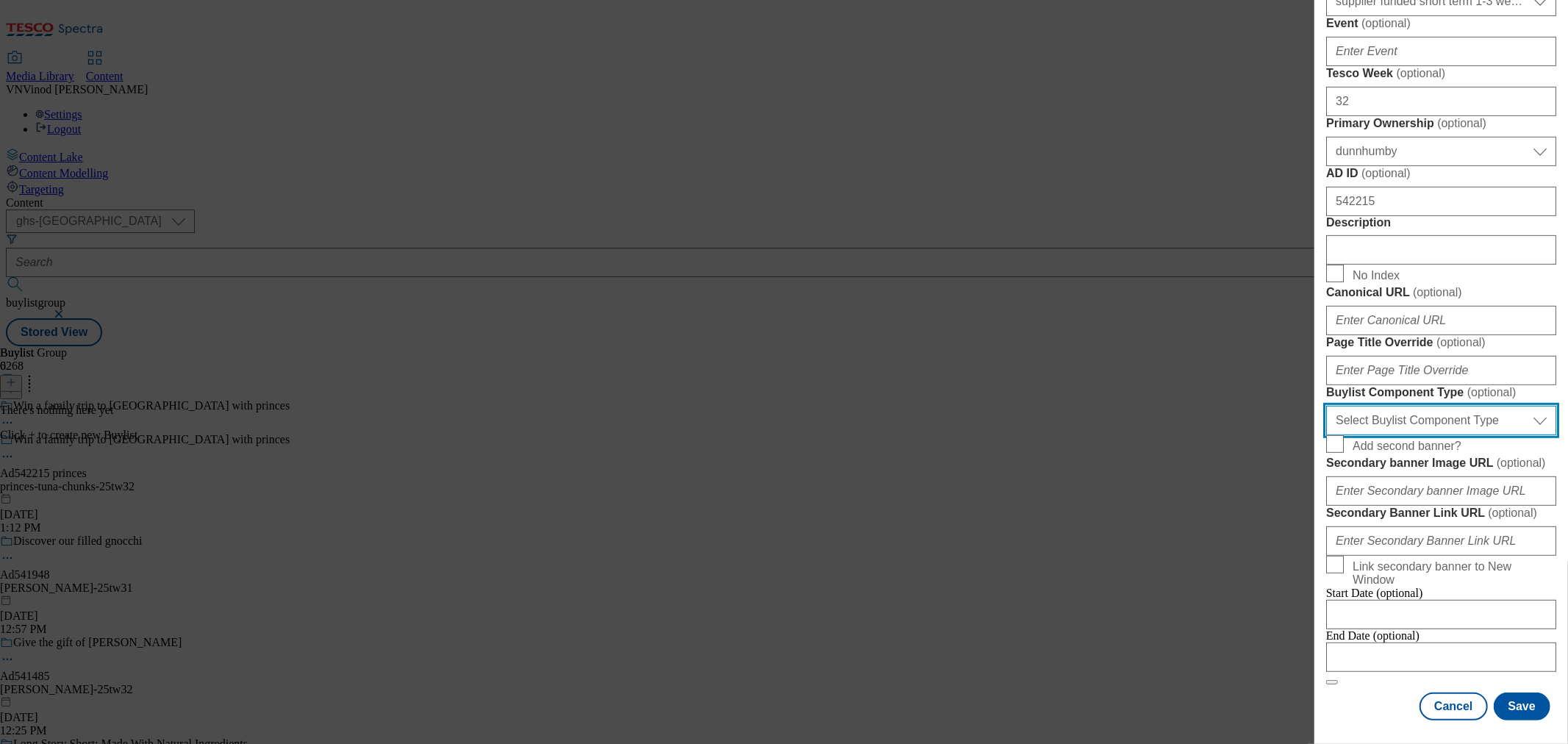
click at [1474, 435] on select "Select Buylist Component Type Banner Competition Header Meal" at bounding box center [1442, 420] width 230 height 29
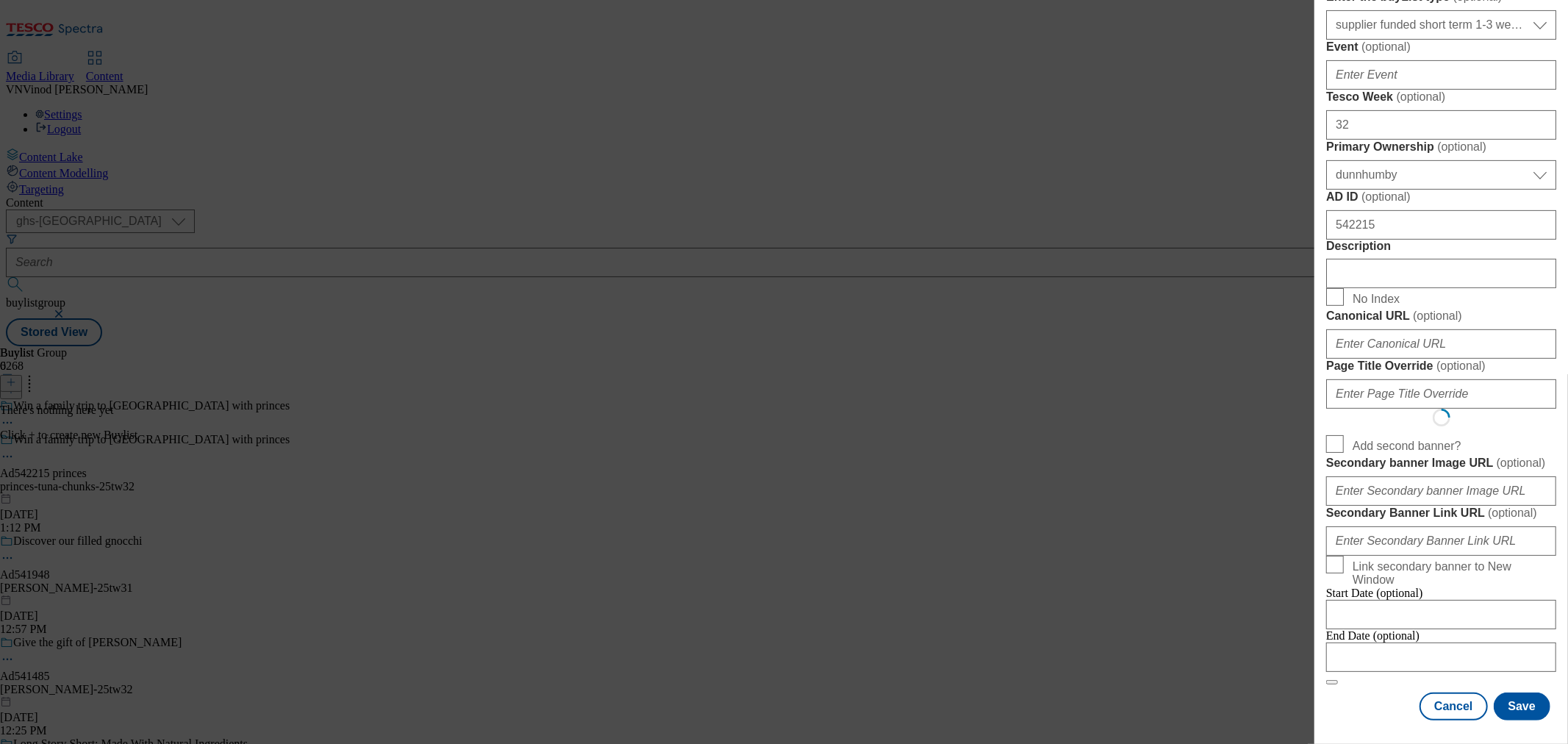
scroll to position [0, 0]
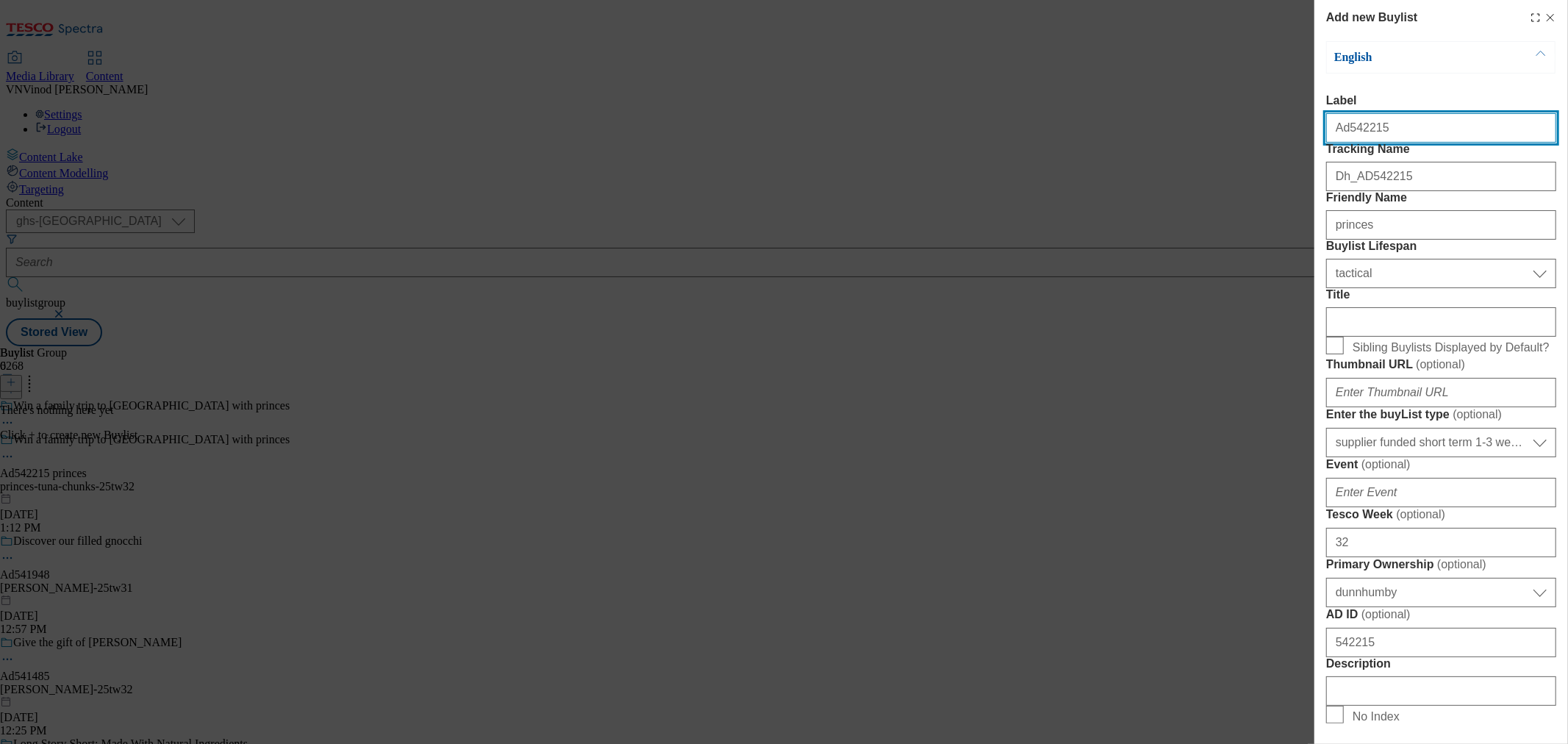
select select "Banner"
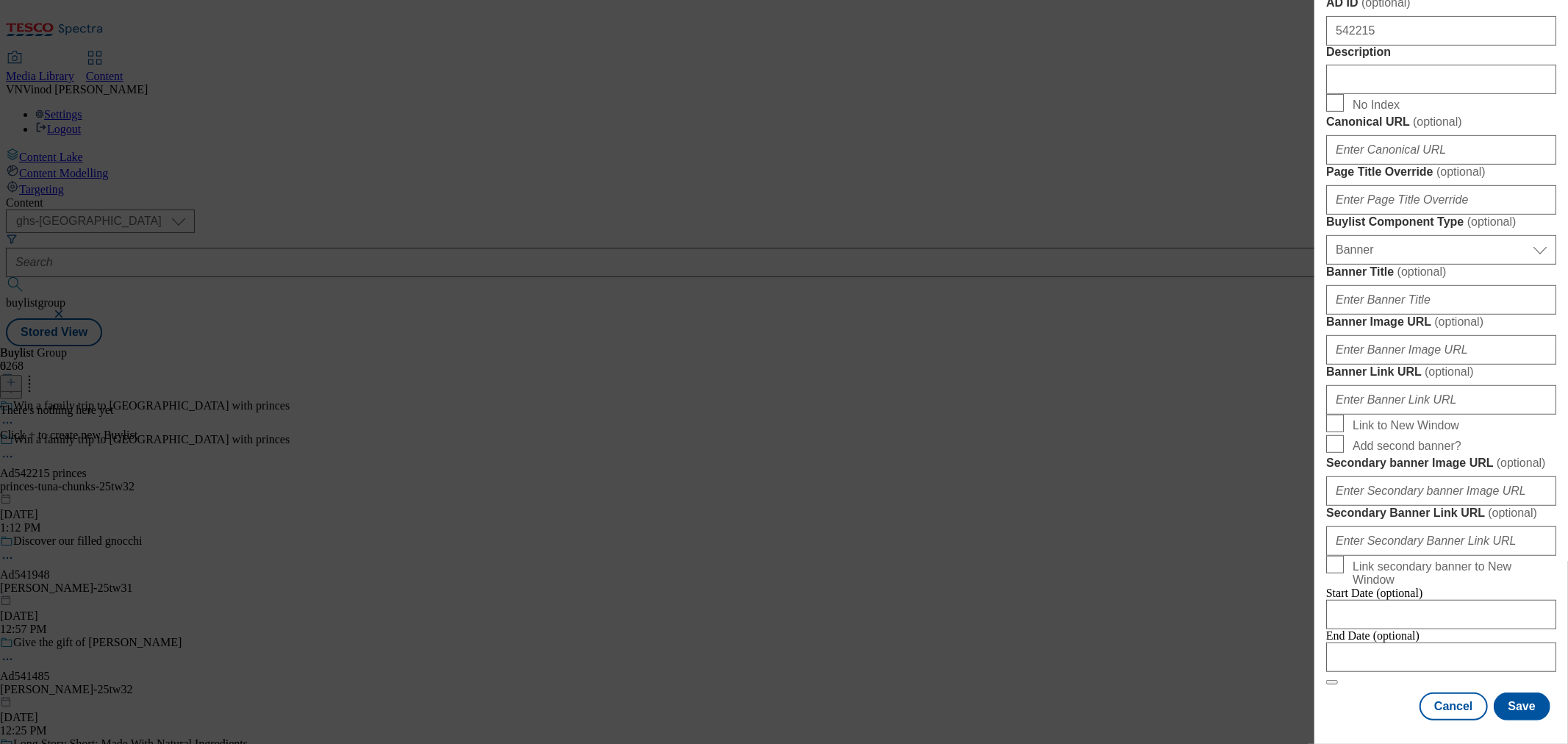
scroll to position [1249, 0]
click at [1409, 643] on input "Modal" at bounding box center [1442, 657] width 230 height 29
select select "2025"
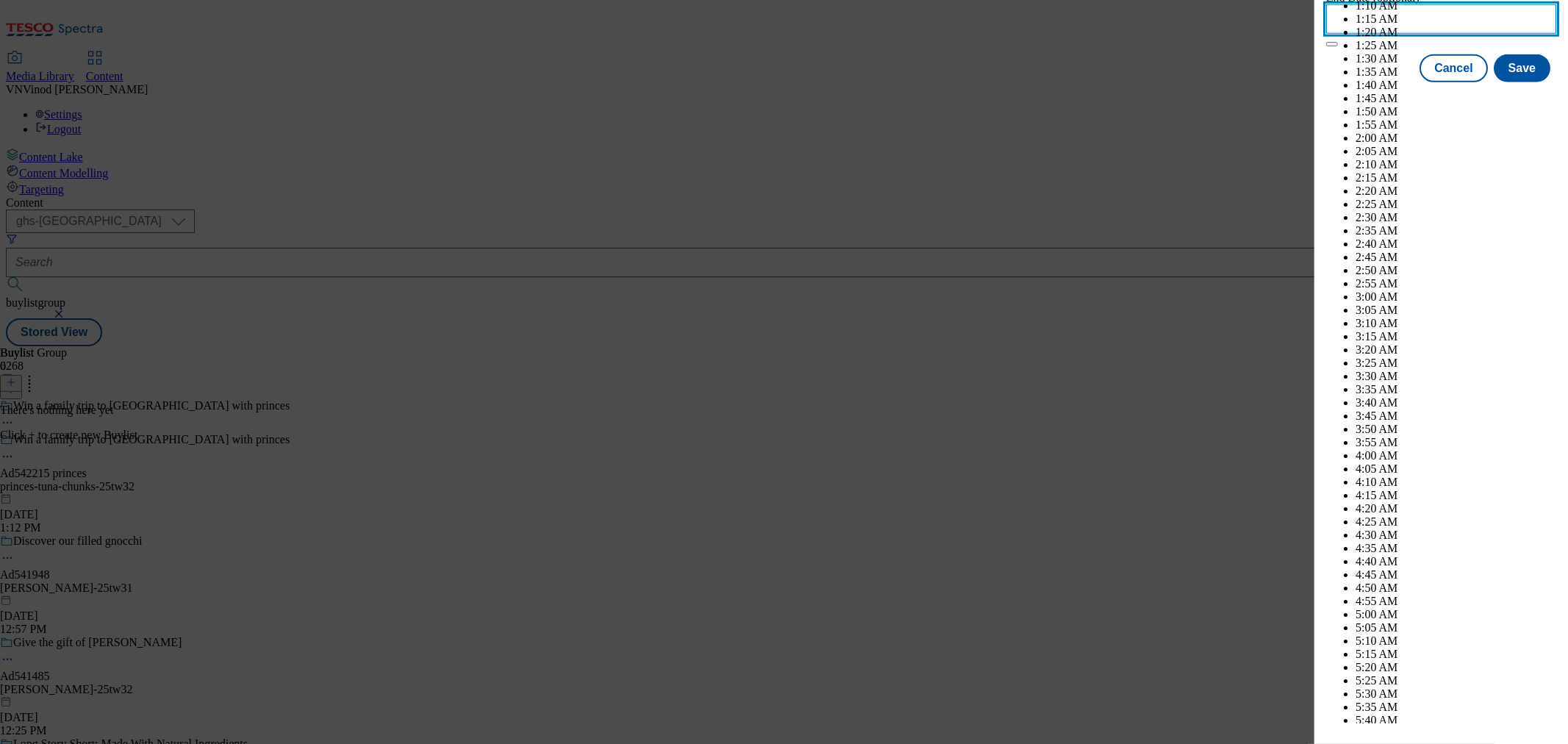
scroll to position [4295, 0]
select select "December"
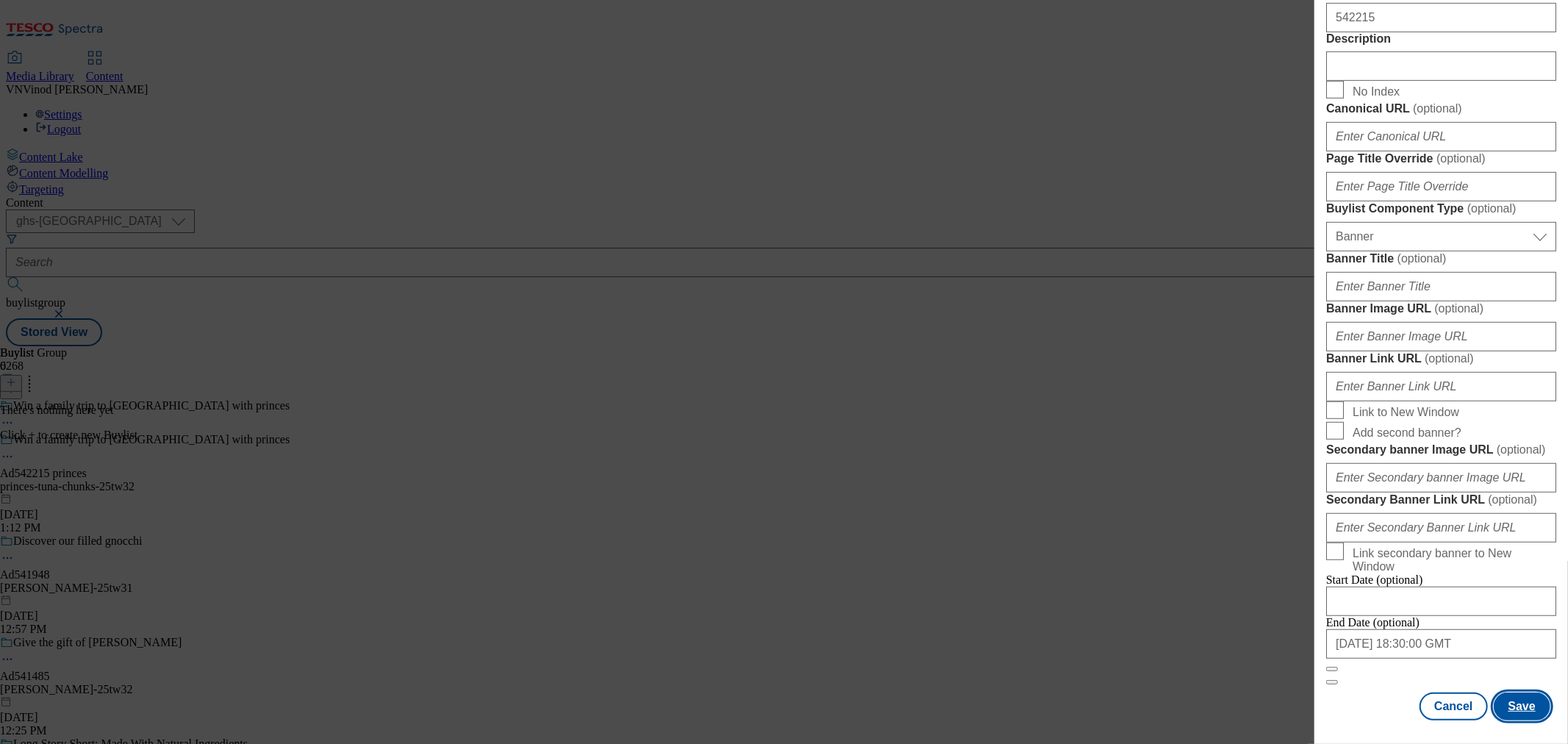
click at [1504, 700] on button "Save" at bounding box center [1522, 706] width 56 height 28
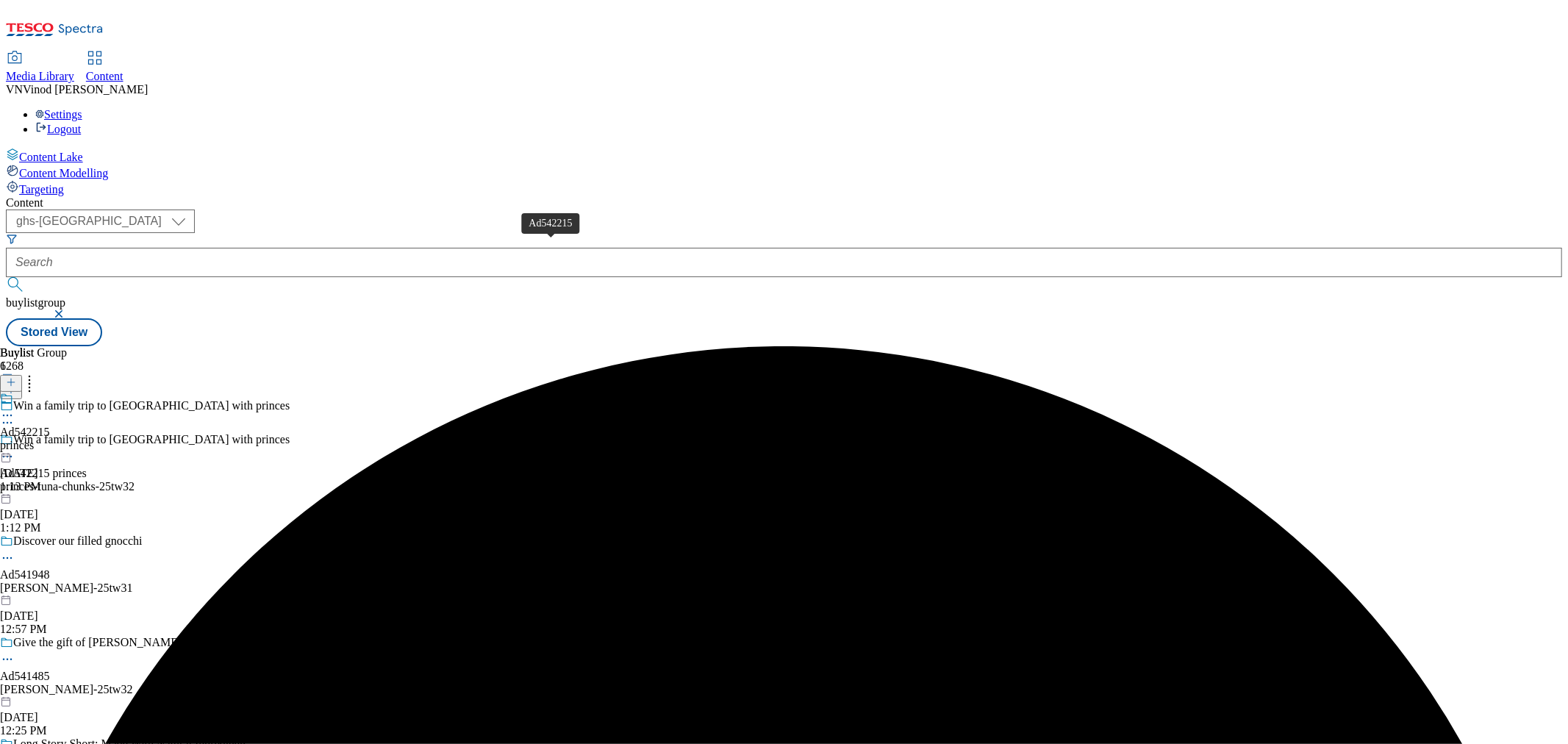
click at [50, 426] on div "Ad542215" at bounding box center [25, 432] width 50 height 13
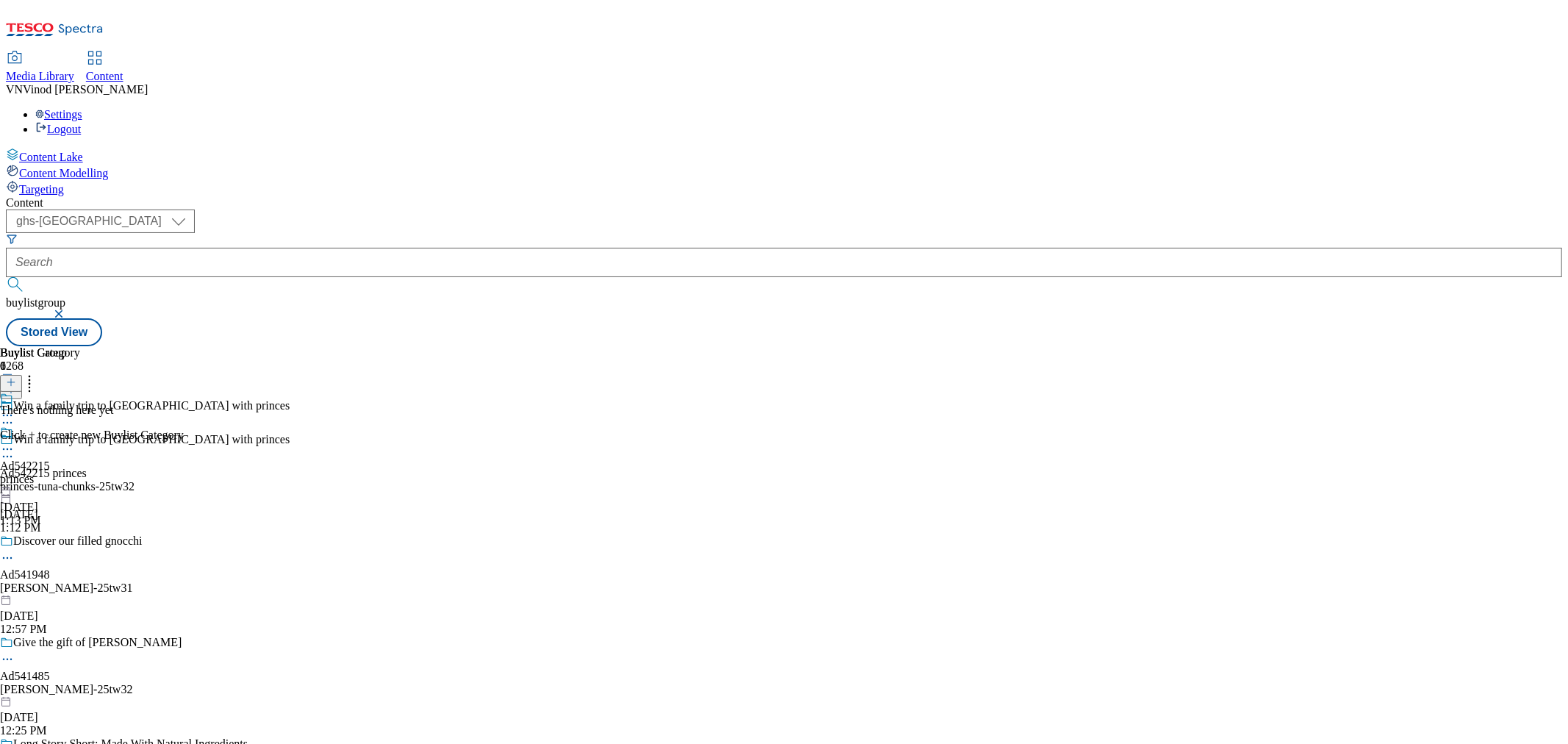
click at [16, 377] on icon at bounding box center [11, 382] width 10 height 10
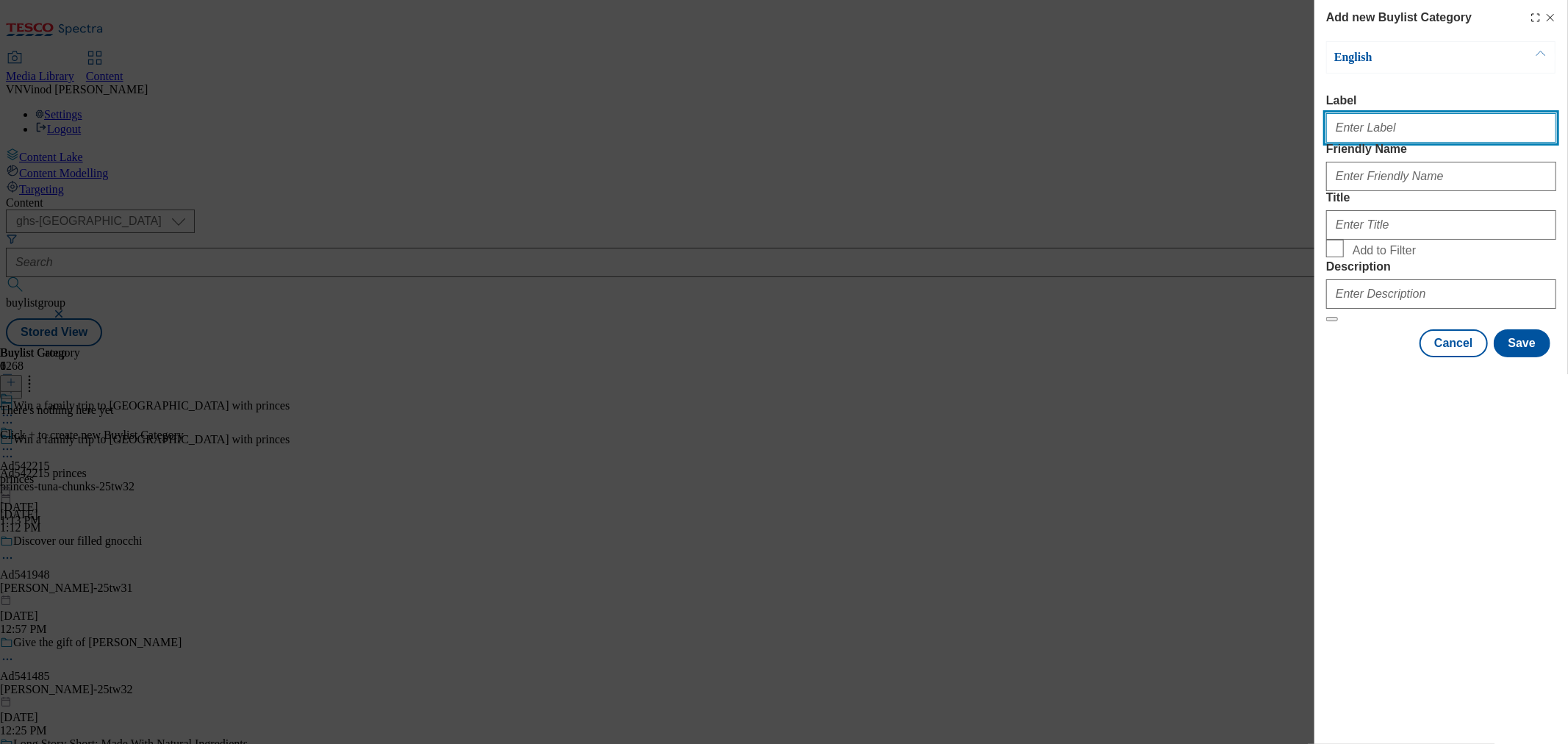
click at [1391, 140] on input "Label" at bounding box center [1442, 128] width 230 height 29
paste input "542215"
type input "Ad542215"
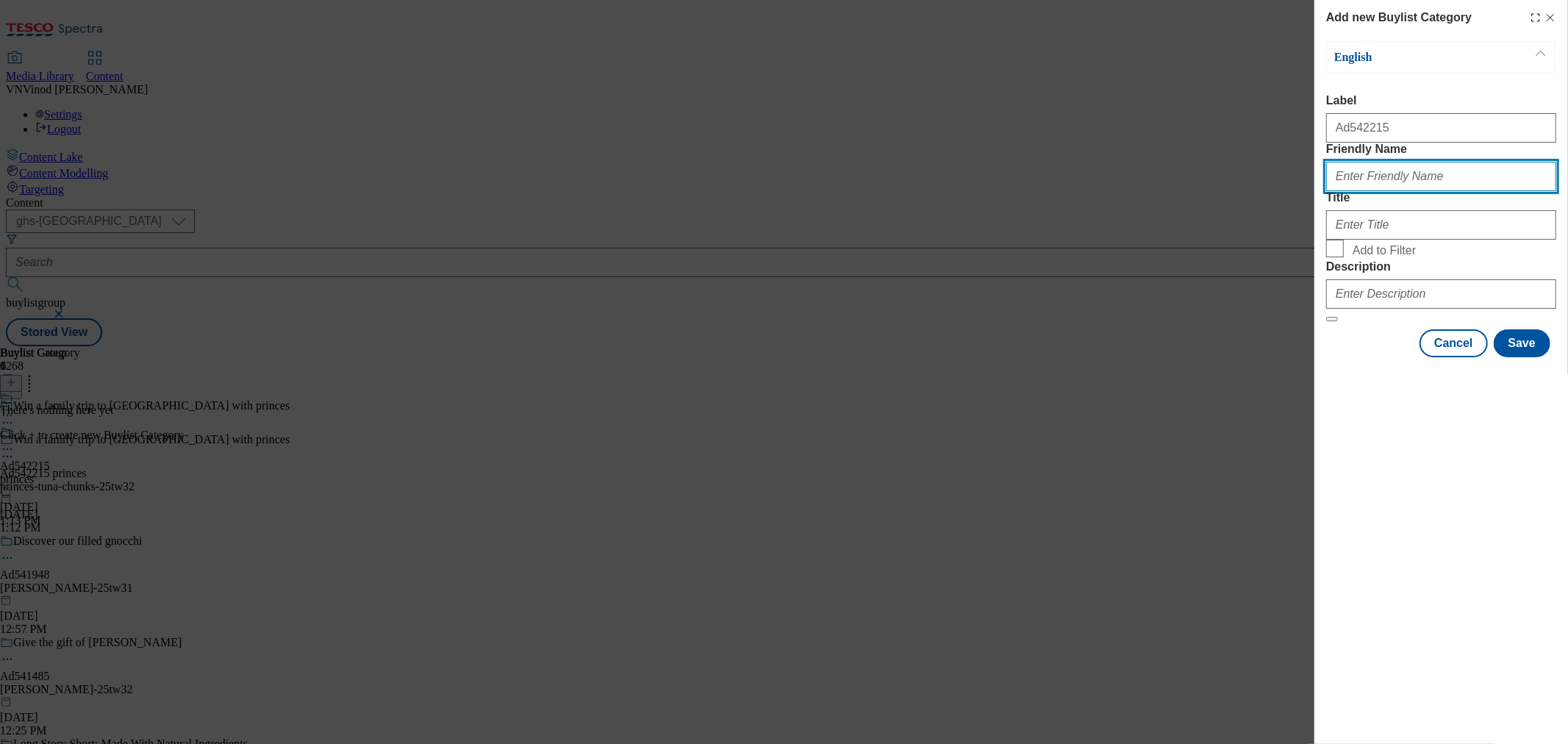
click at [1398, 191] on input "Friendly Name" at bounding box center [1442, 176] width 230 height 29
paste input "princes-tuna-chunks"
type input "princes-tuna-chunks"
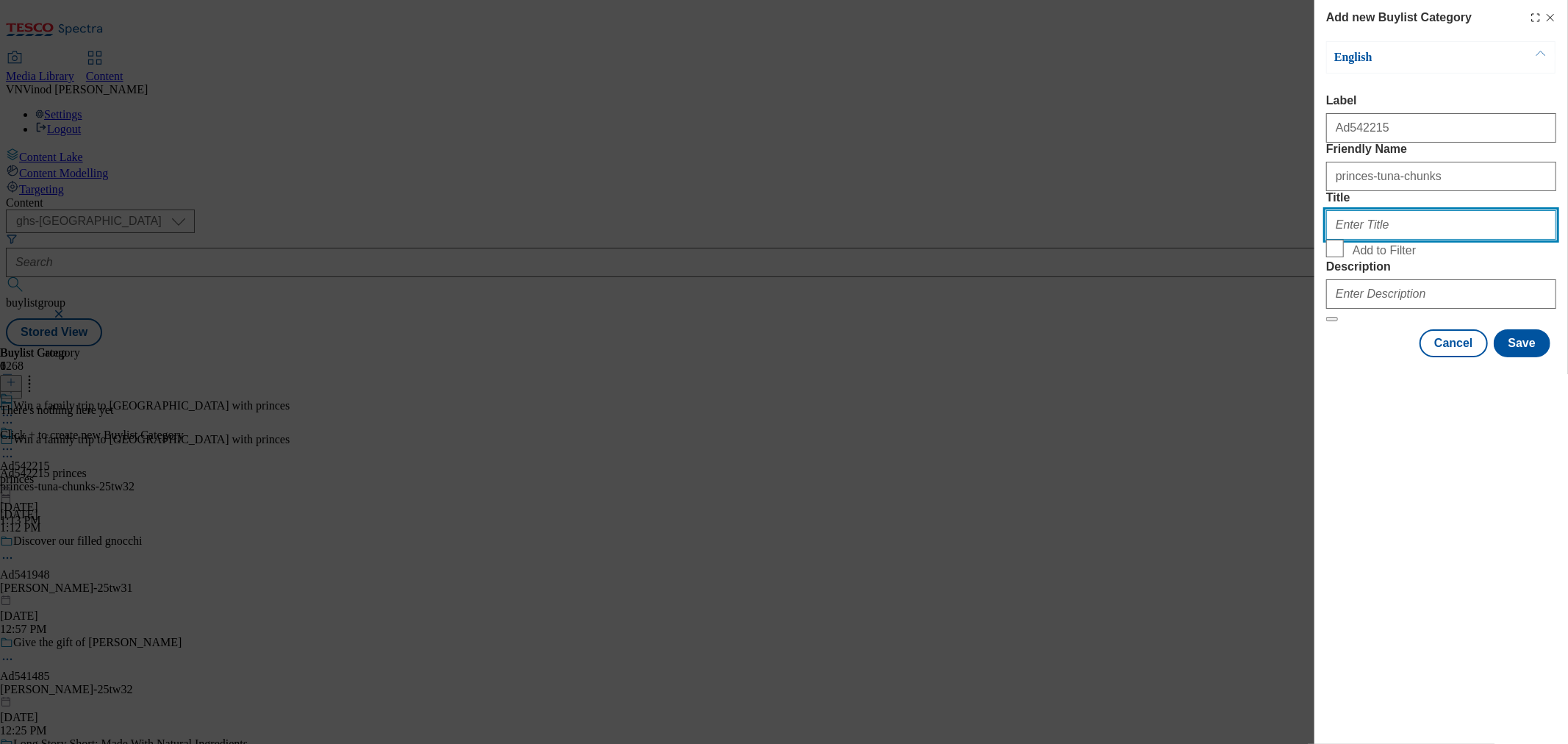
click at [1398, 240] on input "Title" at bounding box center [1442, 225] width 230 height 29
paste input "Princes"
type input "Princes"
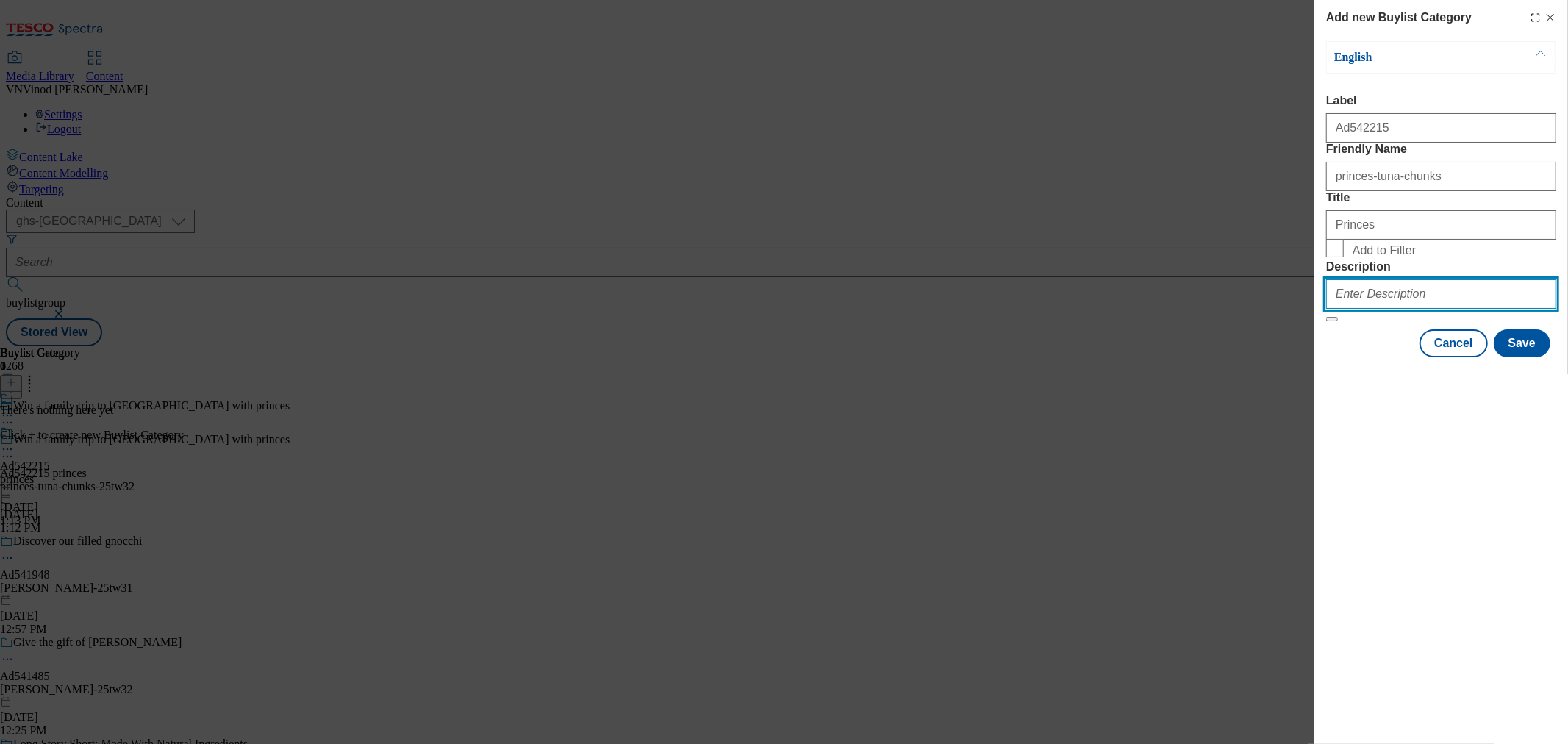
click at [1391, 309] on input "Description" at bounding box center [1442, 294] width 230 height 29
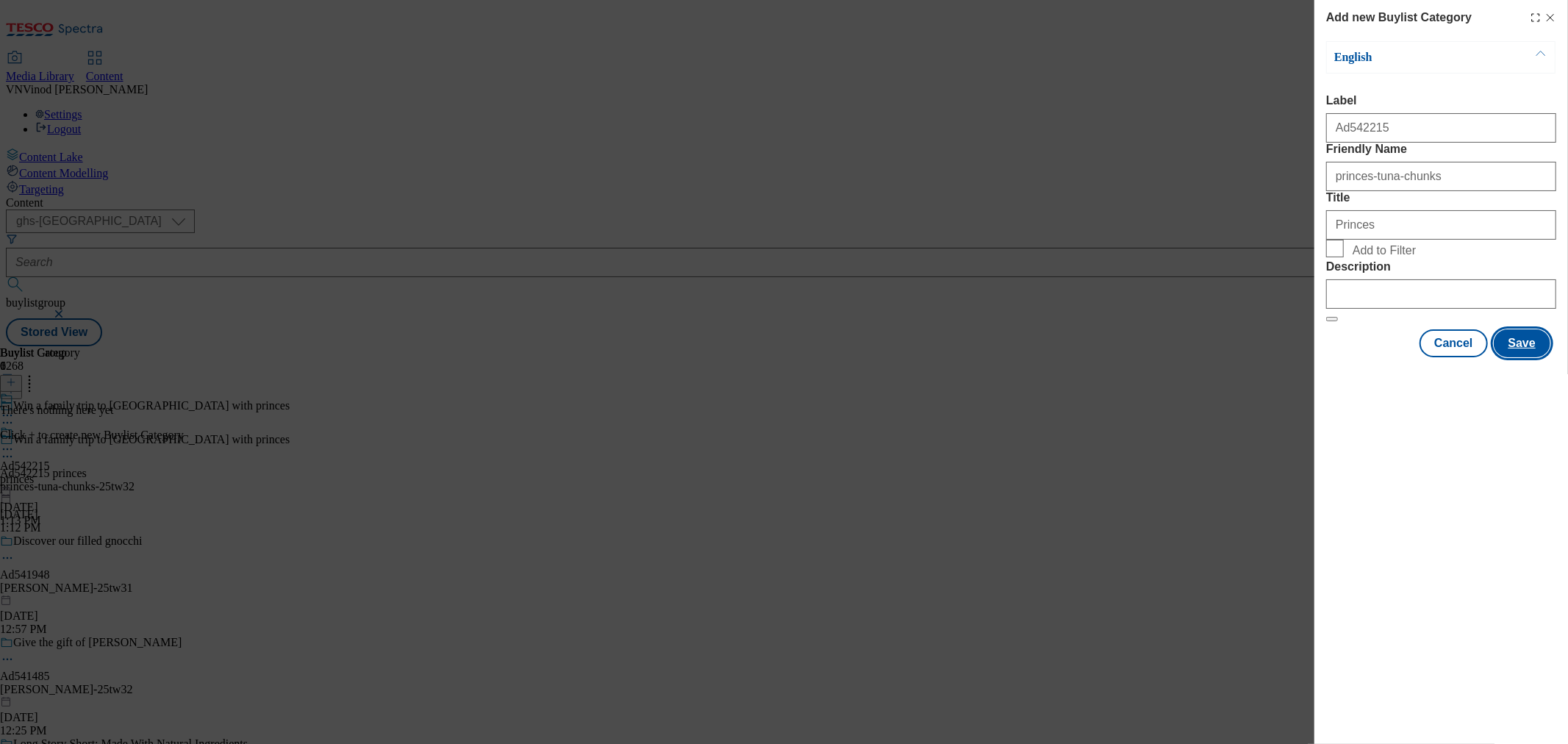
click at [1519, 357] on button "Save" at bounding box center [1522, 343] width 56 height 28
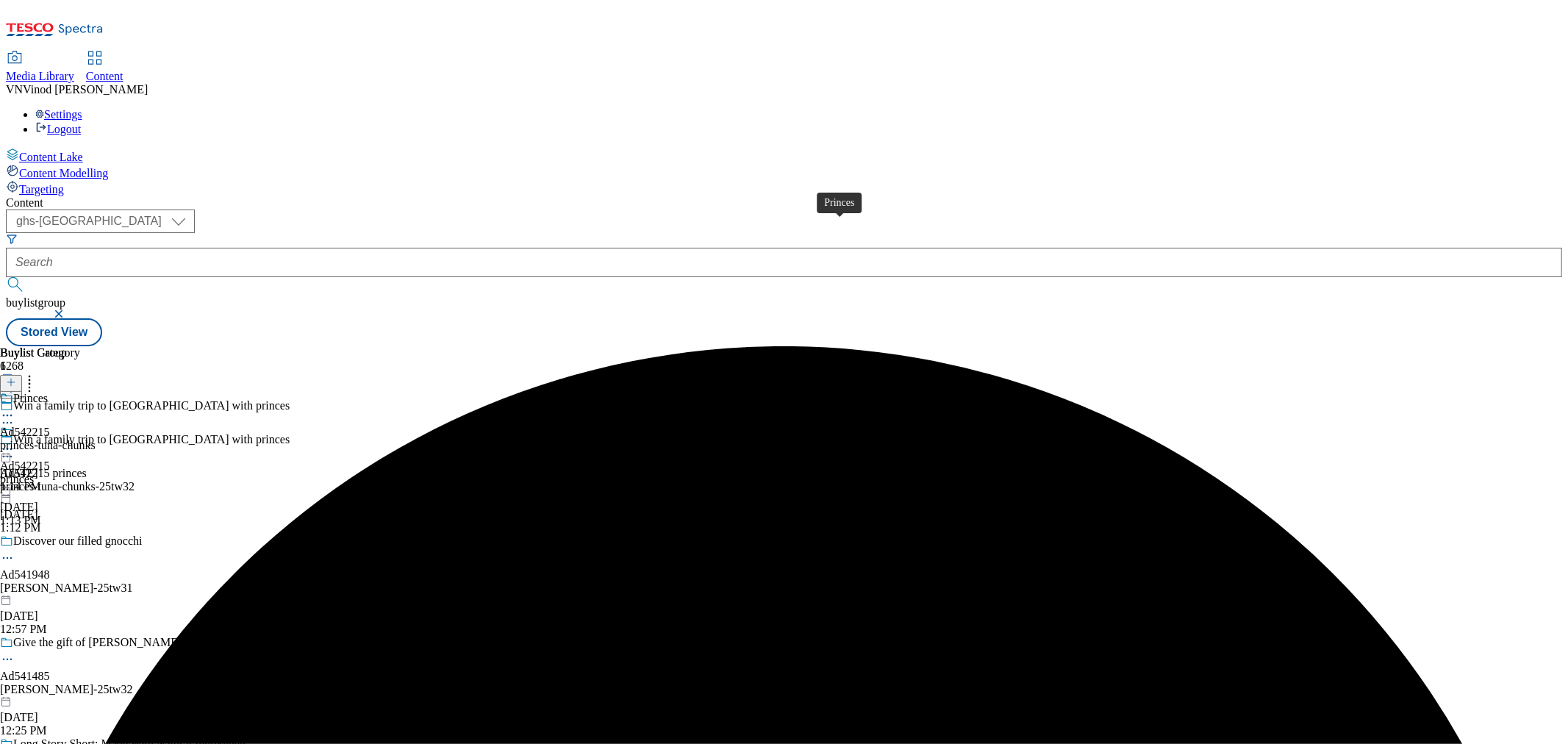
click at [48, 392] on span "Princes" at bounding box center [30, 400] width 35 height 16
click at [16, 377] on icon at bounding box center [11, 382] width 10 height 10
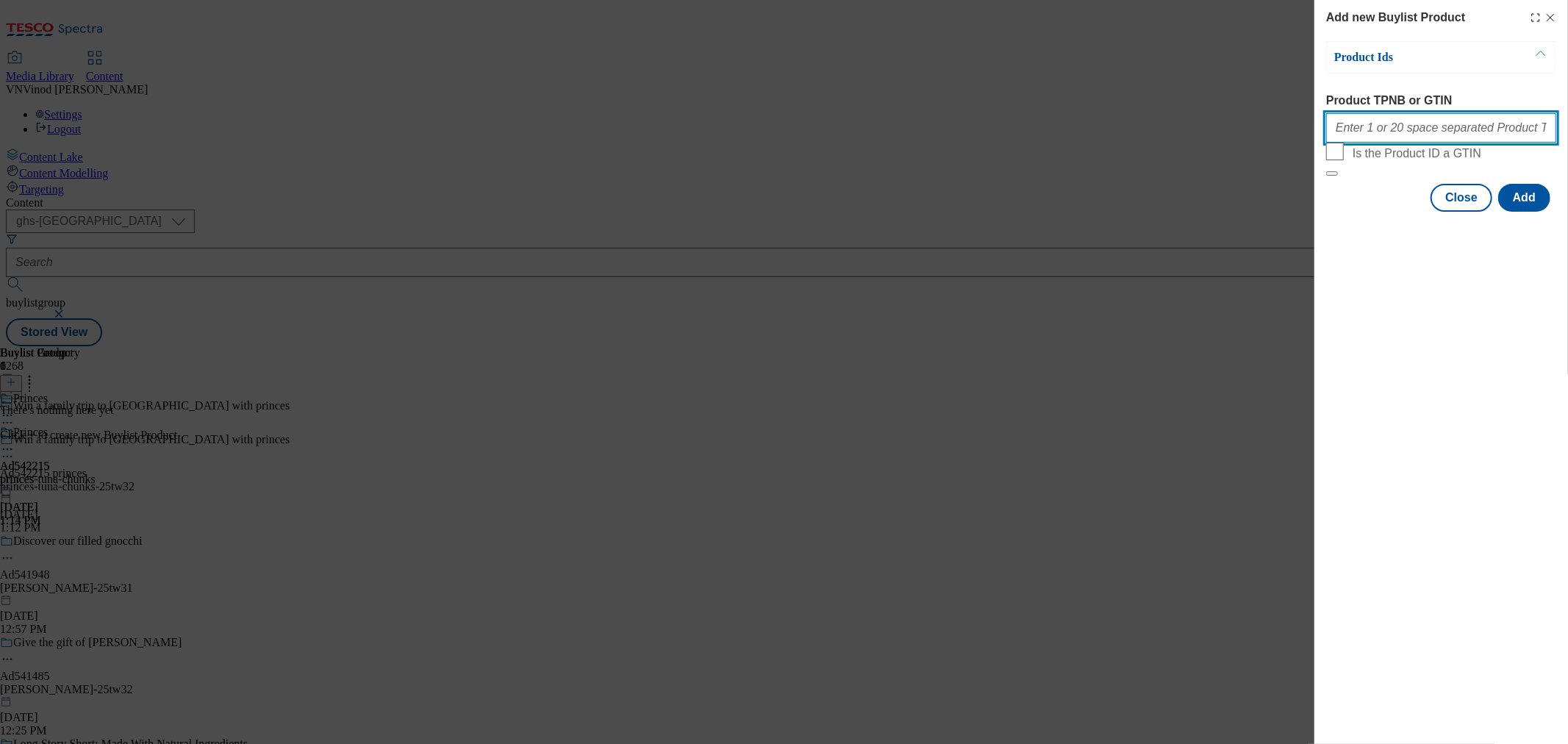
click at [1417, 140] on input "Product TPNB or GTIN" at bounding box center [1442, 128] width 230 height 29
paste input "85913829 85913991 85914002, 85913829 85913991 85914002"
type input "85913829 85913991 85914002, 85913829 85913991 85914002"
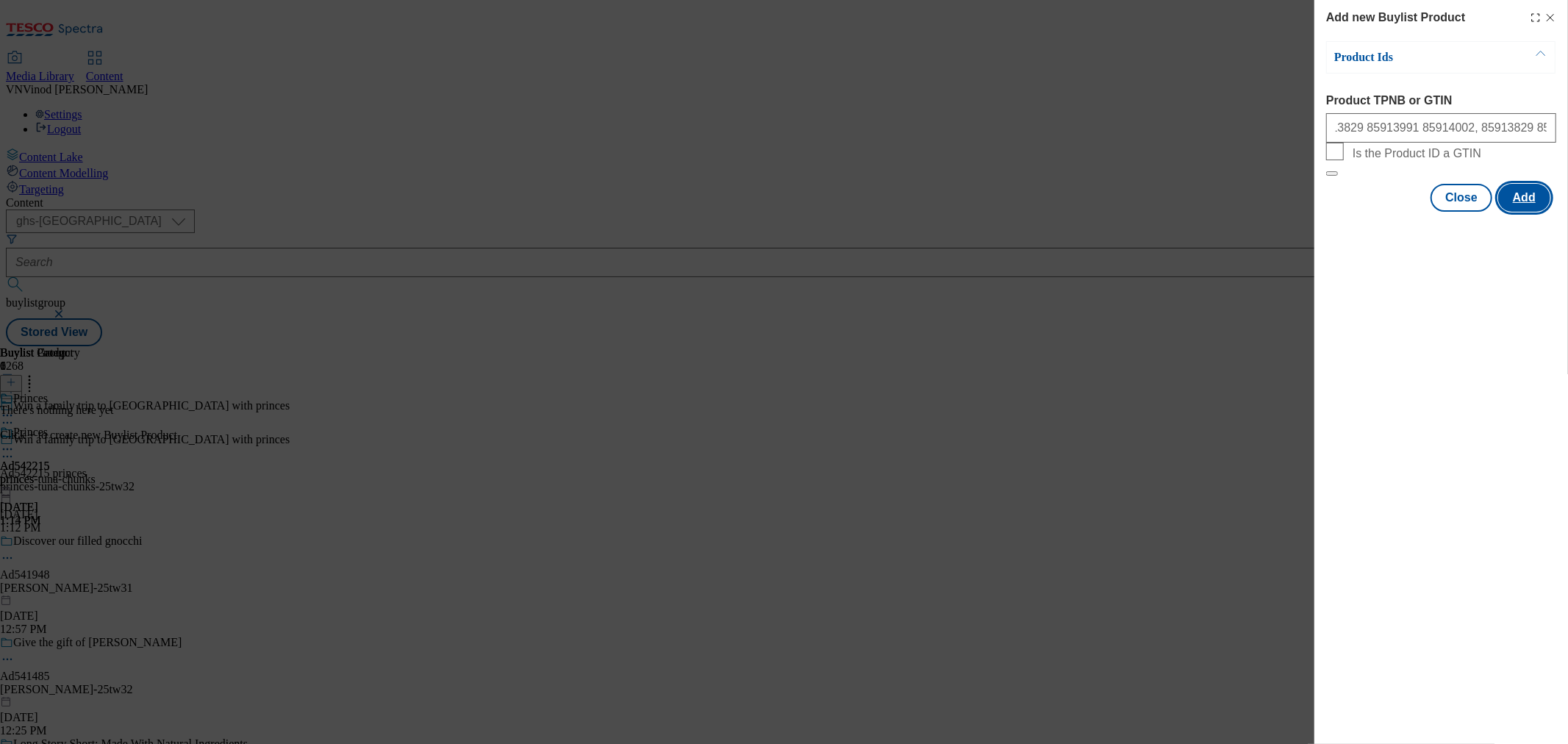
click at [1534, 212] on button "Add" at bounding box center [1525, 197] width 52 height 28
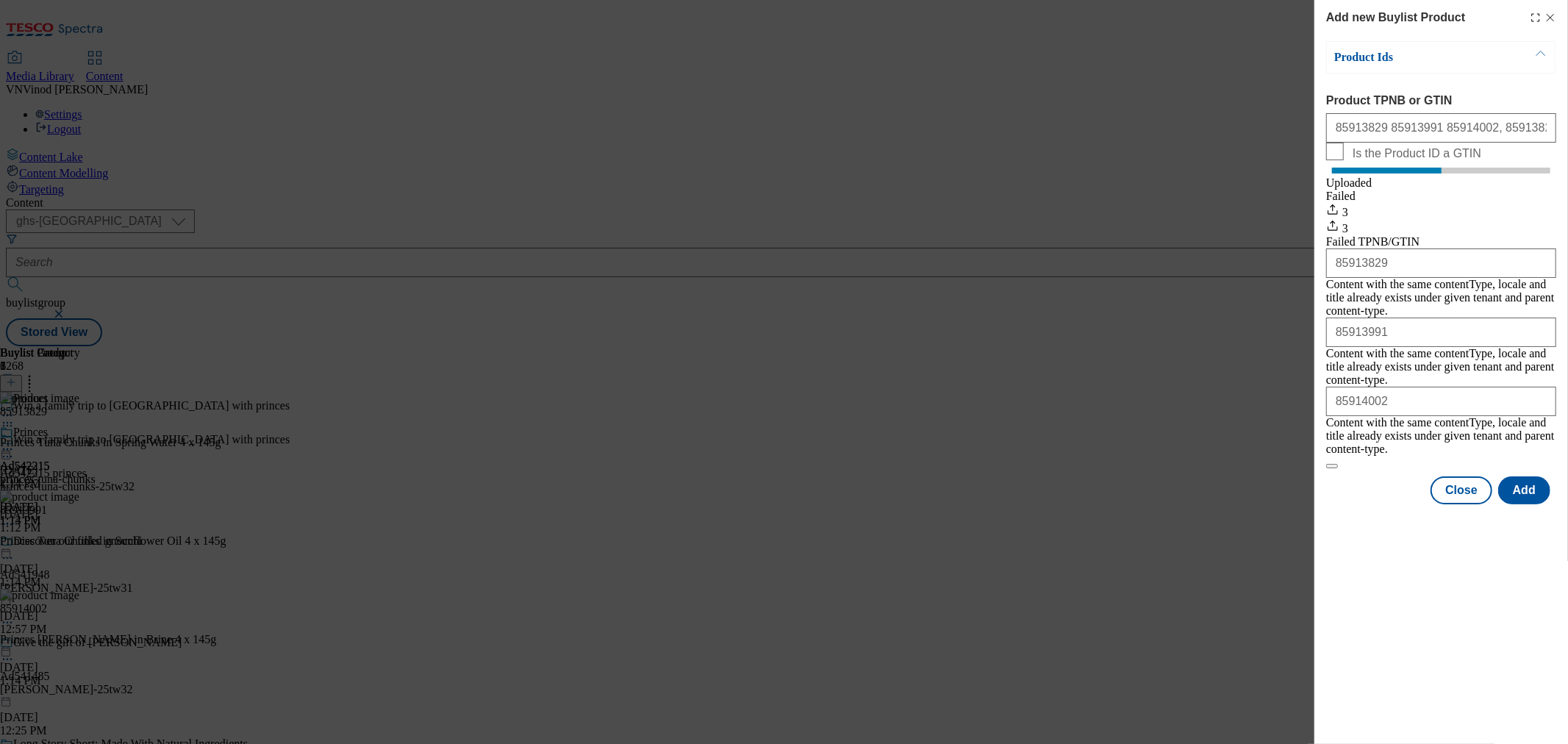
click at [1546, 18] on icon "Modal" at bounding box center [1551, 18] width 12 height 12
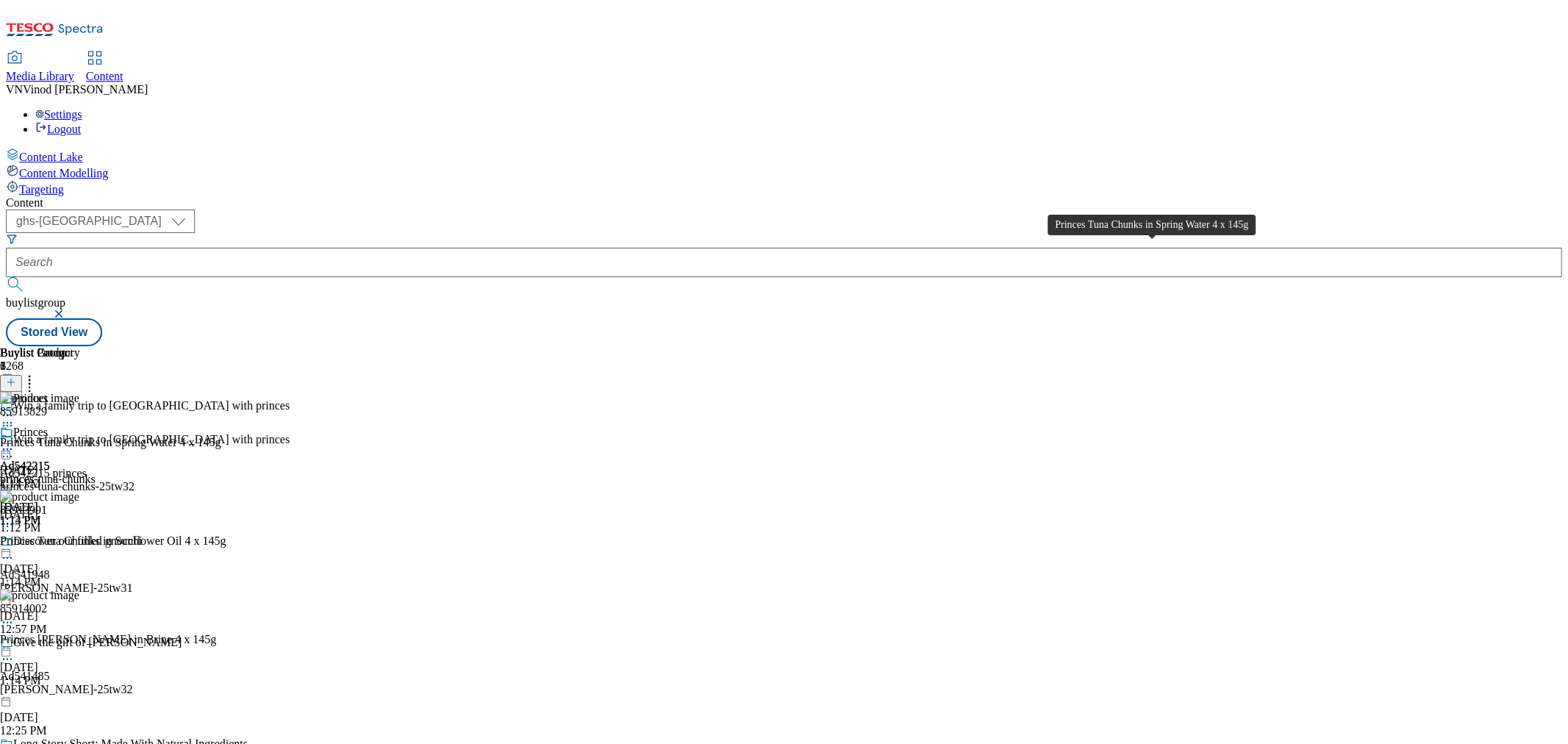
click at [222, 436] on div "Princes Tuna Chunks in Spring Water 4 x 145g" at bounding box center [111, 442] width 222 height 13
copy div "Princes Tuna Chunks in Spring Water 4 x 145g"
click at [15, 449] on icon at bounding box center [7, 456] width 15 height 15
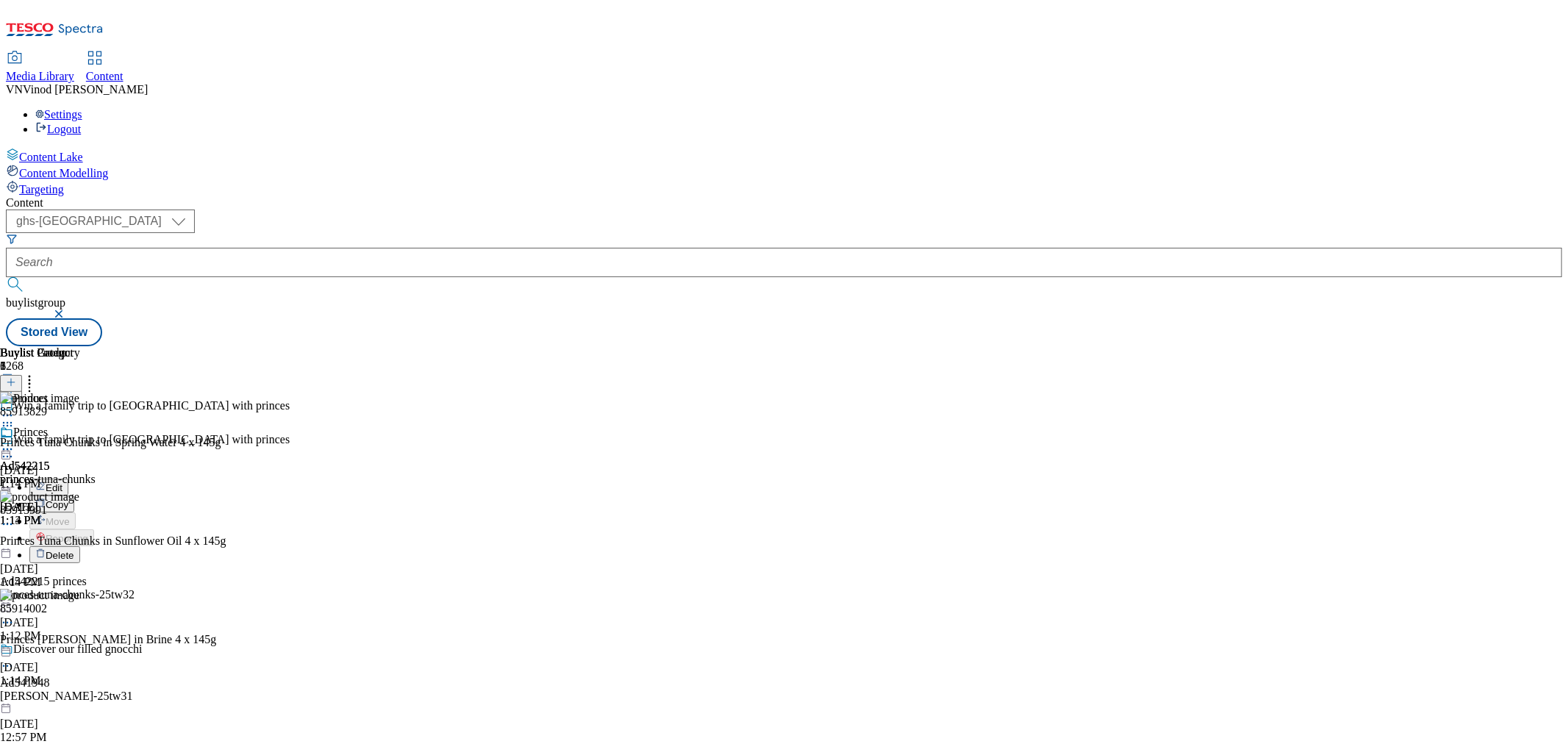
click at [68, 478] on button "Edit" at bounding box center [48, 487] width 39 height 17
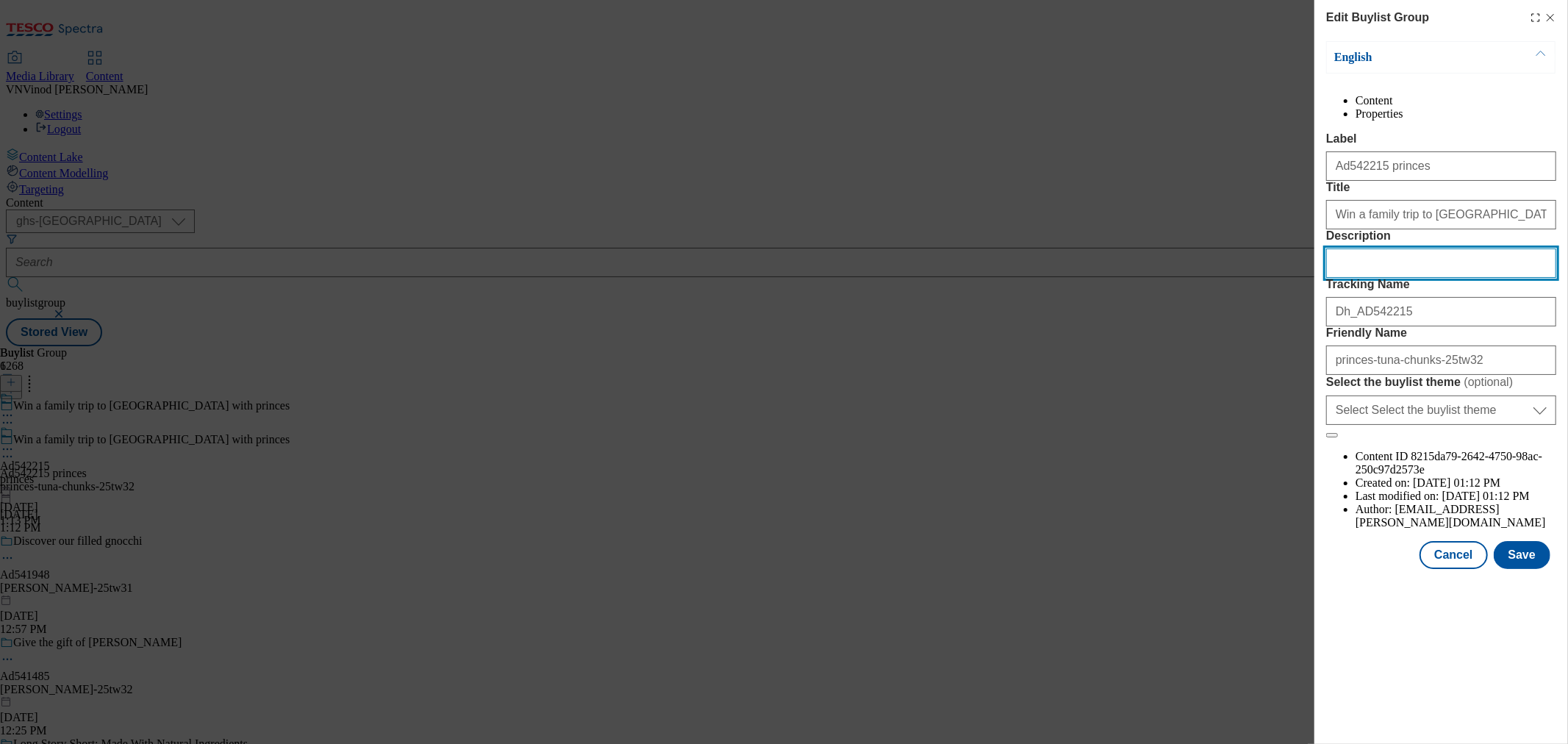
click at [1355, 278] on input "Description" at bounding box center [1442, 263] width 230 height 29
paste input "Princes Tuna Chunks in Spring Water 4 x 145g"
type input "Princes Tuna Chunks in Spring Water 4 x 145g"
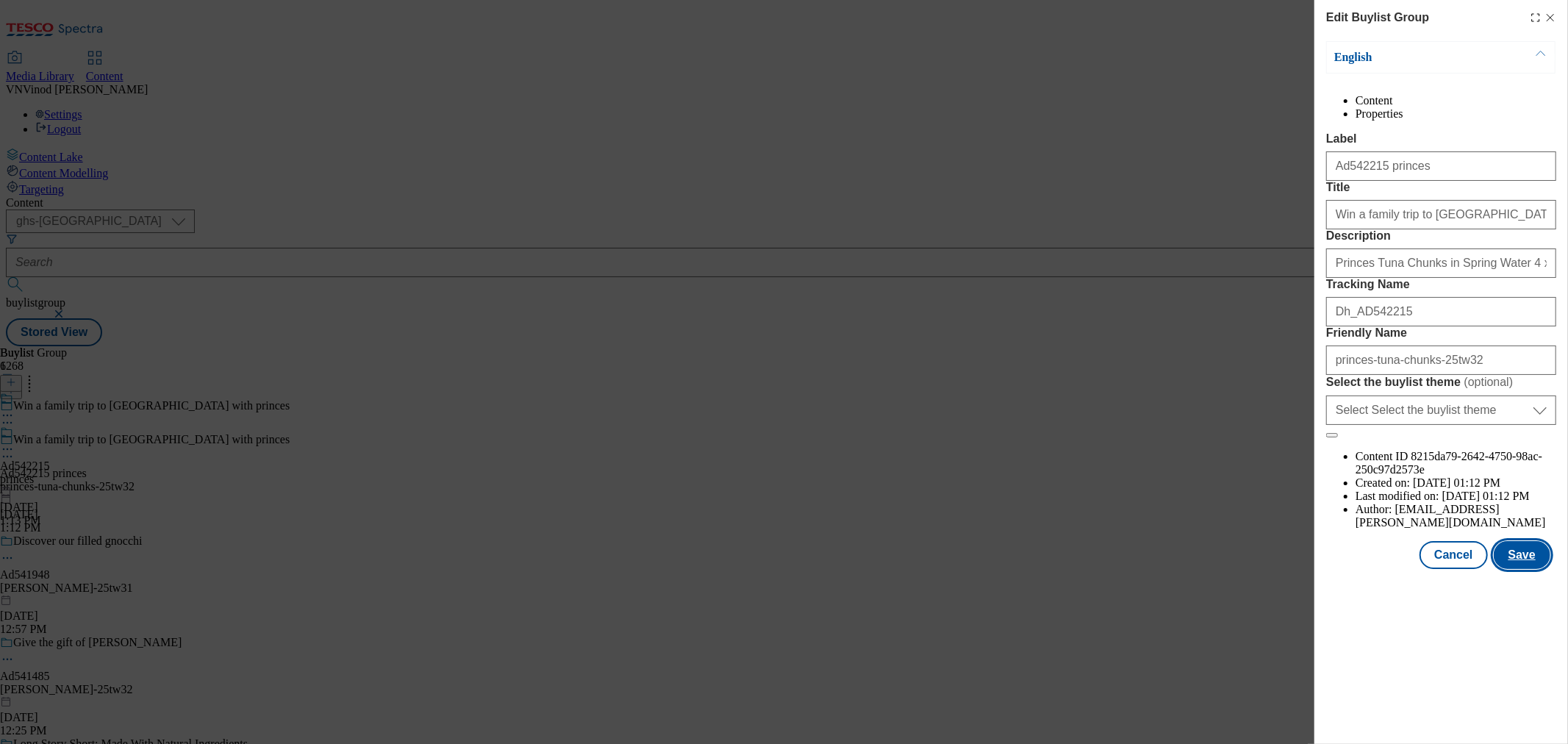
click at [1534, 569] on button "Save" at bounding box center [1522, 555] width 56 height 28
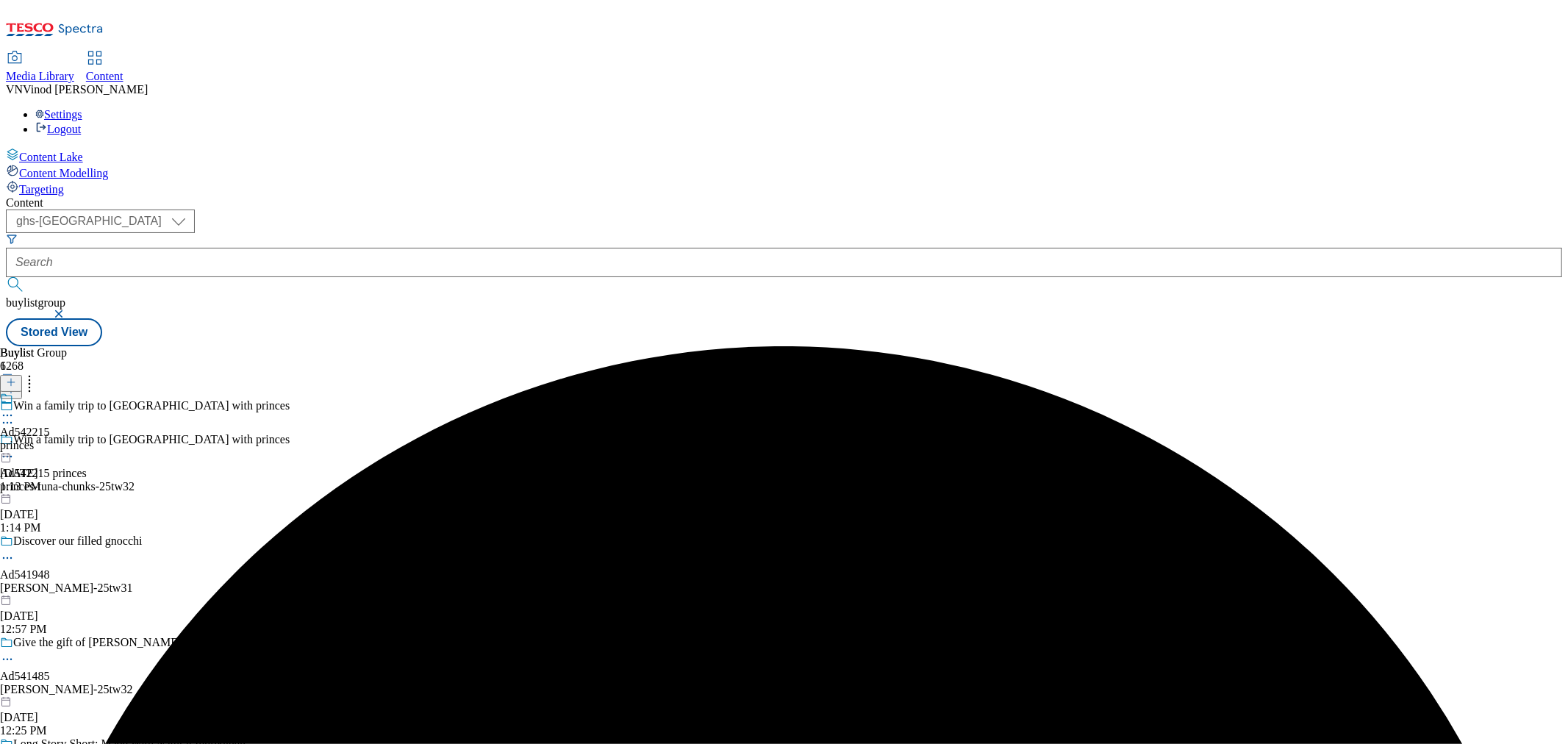
click at [15, 408] on icon at bounding box center [7, 415] width 15 height 15
click at [68, 438] on button "Edit" at bounding box center [48, 446] width 39 height 17
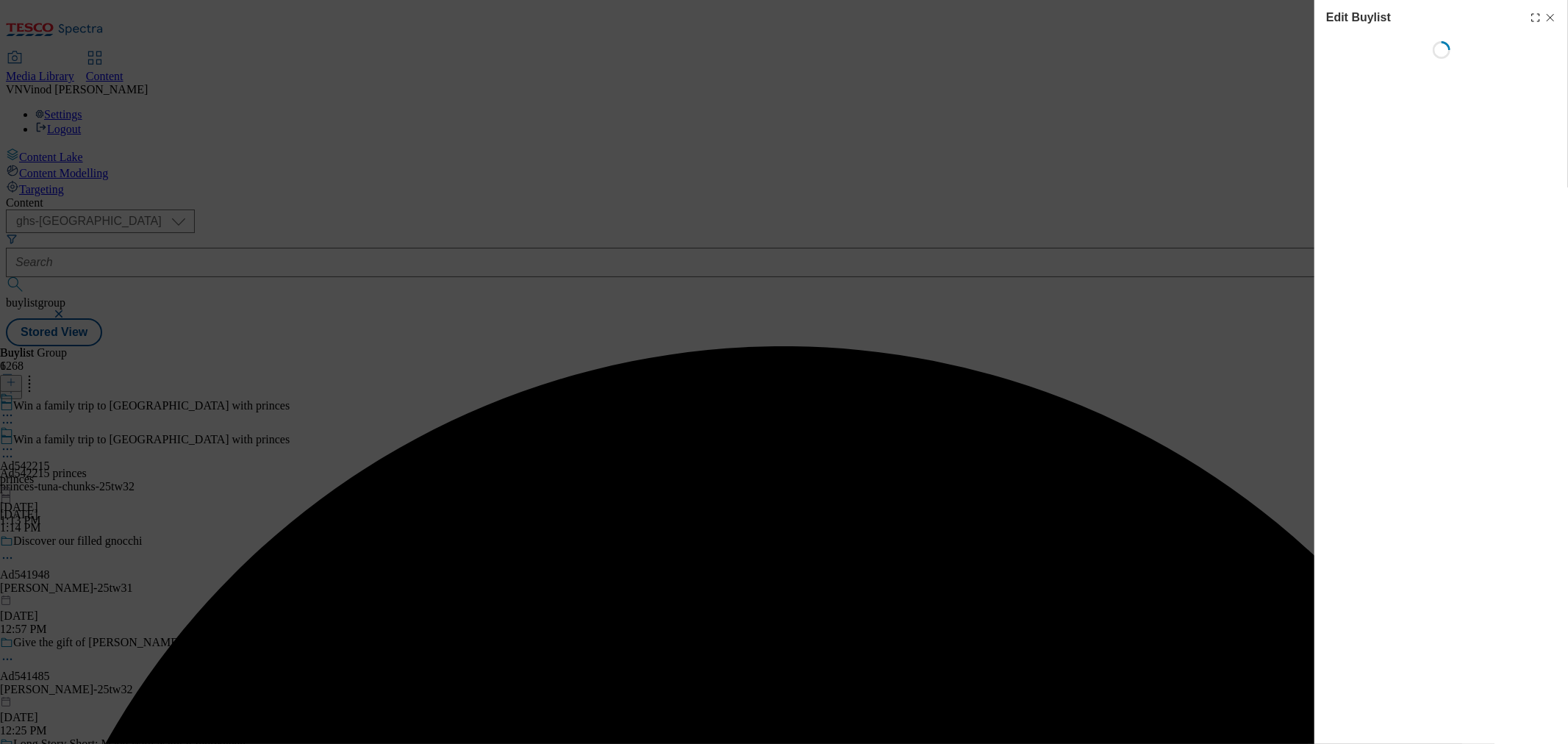
select select "tactical"
select select "supplier funded short term 1-3 weeks"
select select "dunnhumby"
select select "Banner"
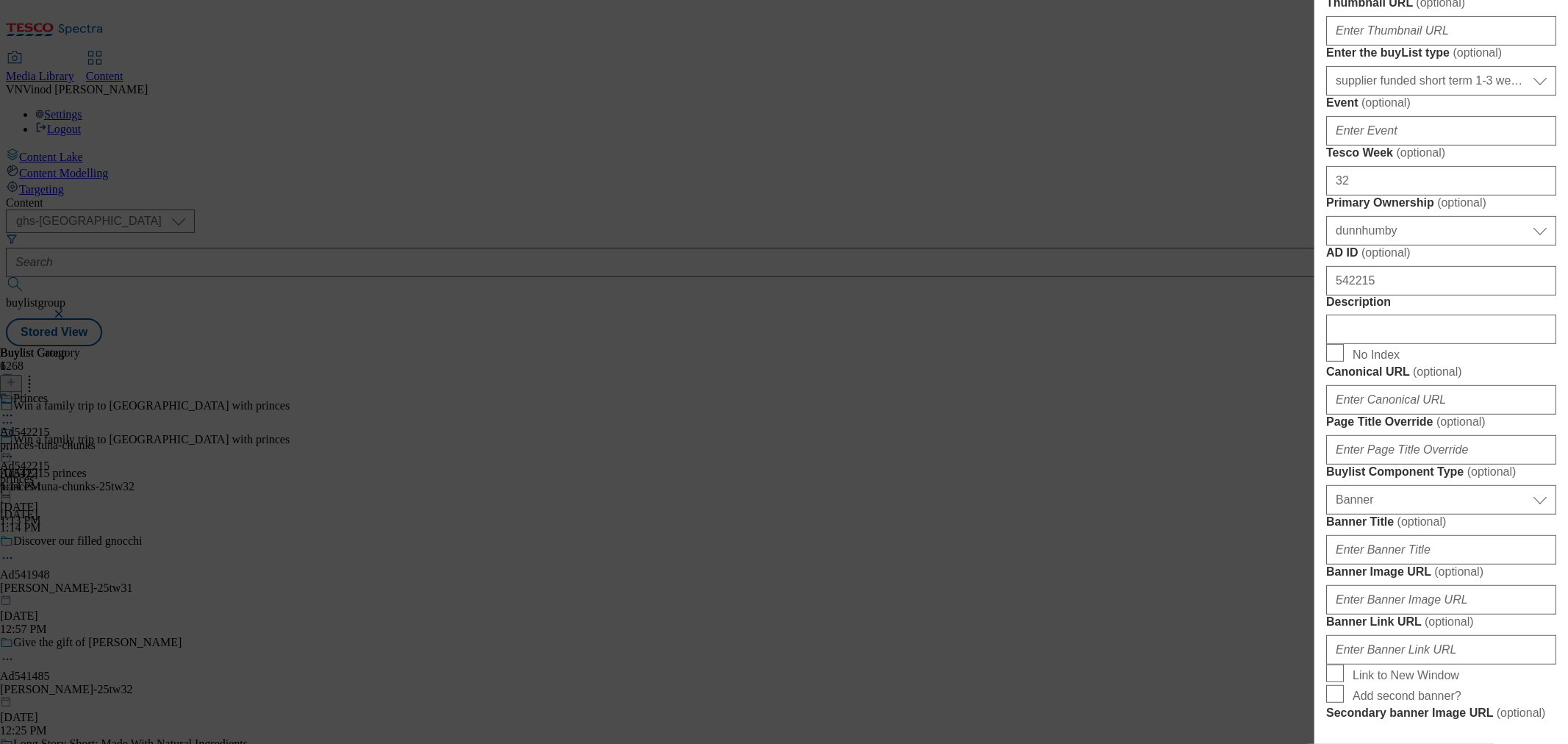
scroll to position [735, 0]
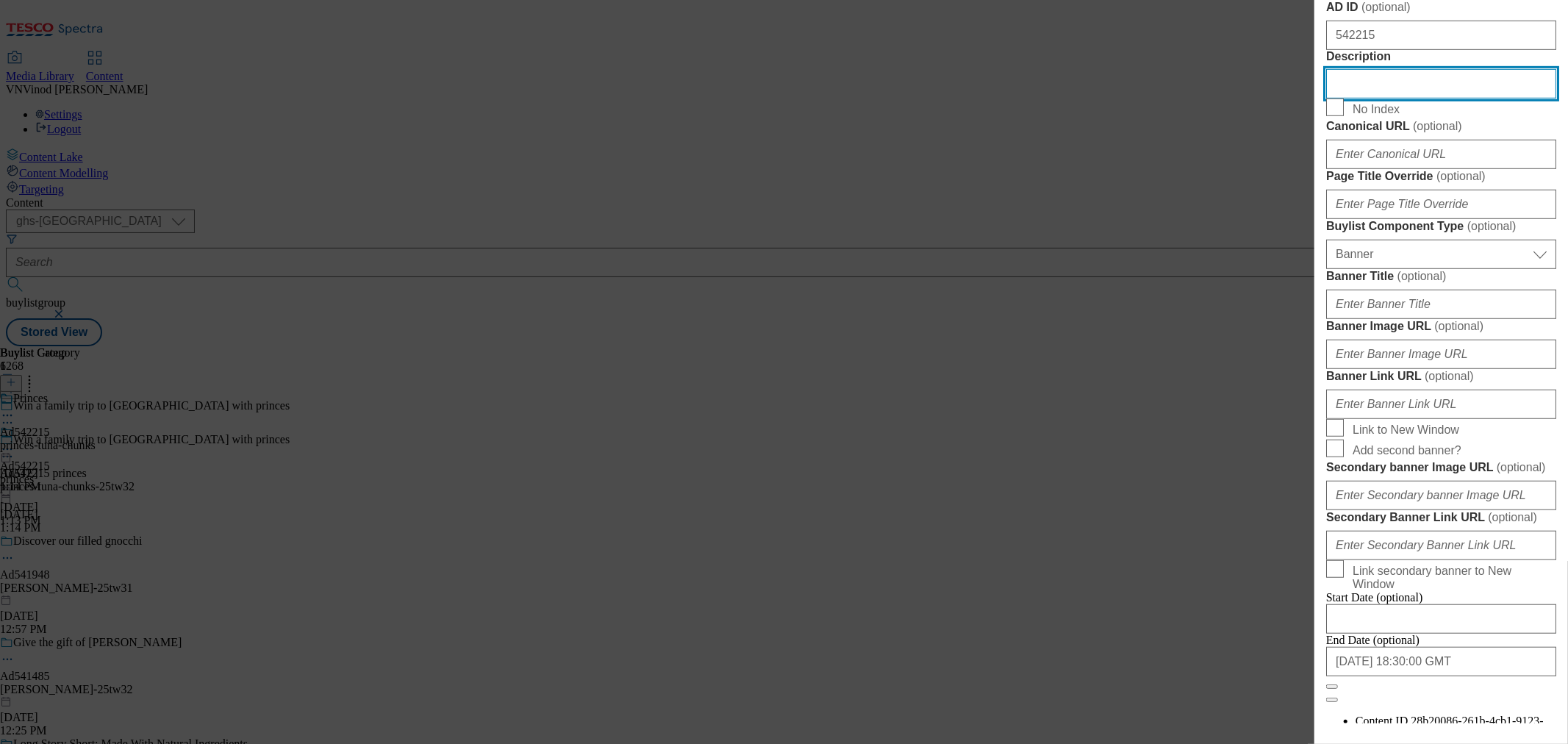
click at [1388, 99] on input "Description" at bounding box center [1442, 84] width 230 height 29
paste input "Princes Tuna Chunks in Spring Water 4 x 145g"
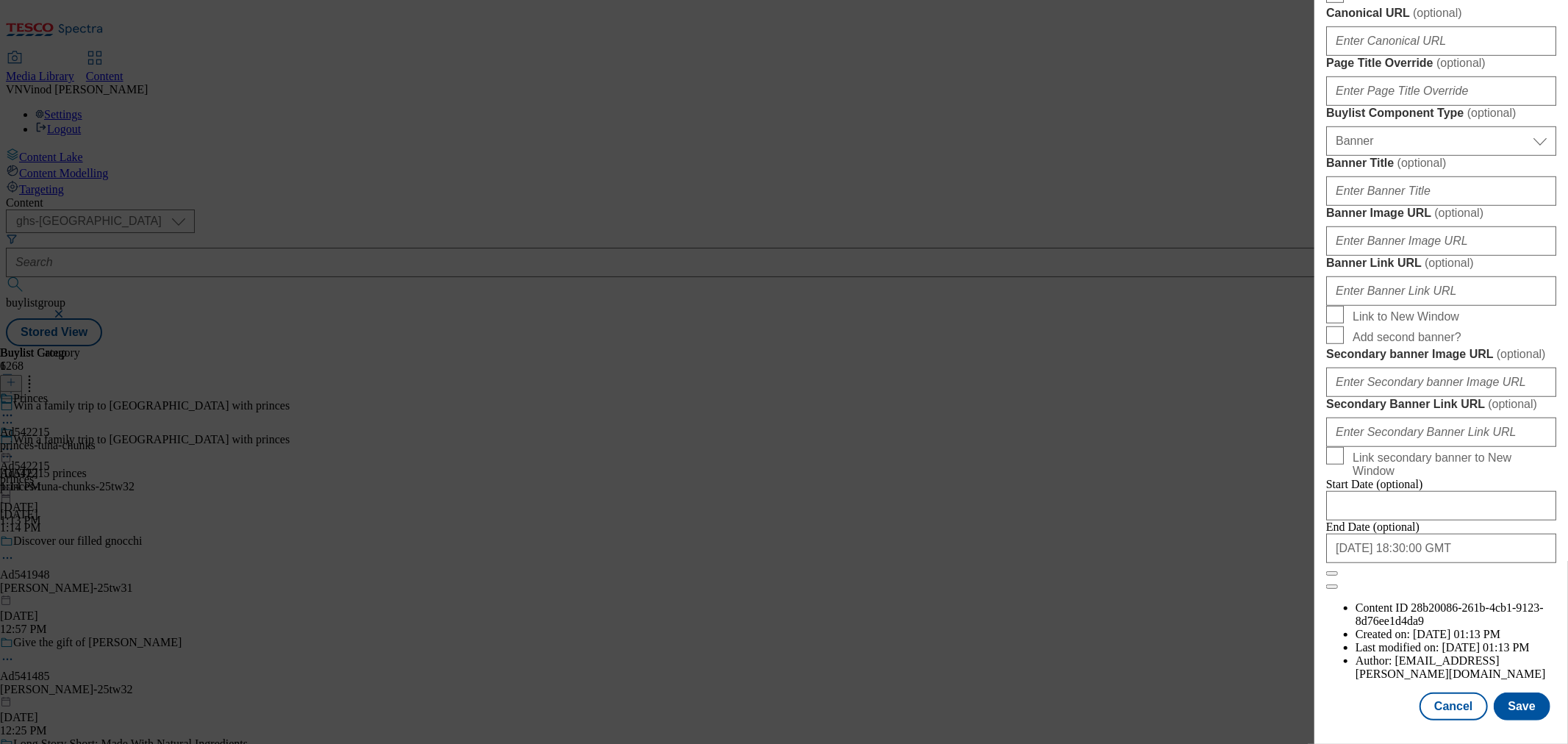
scroll to position [1404, 0]
type input "Princes Tuna Chunks in Spring Water 4 x 145g"
click at [1512, 692] on button "Save" at bounding box center [1522, 706] width 56 height 28
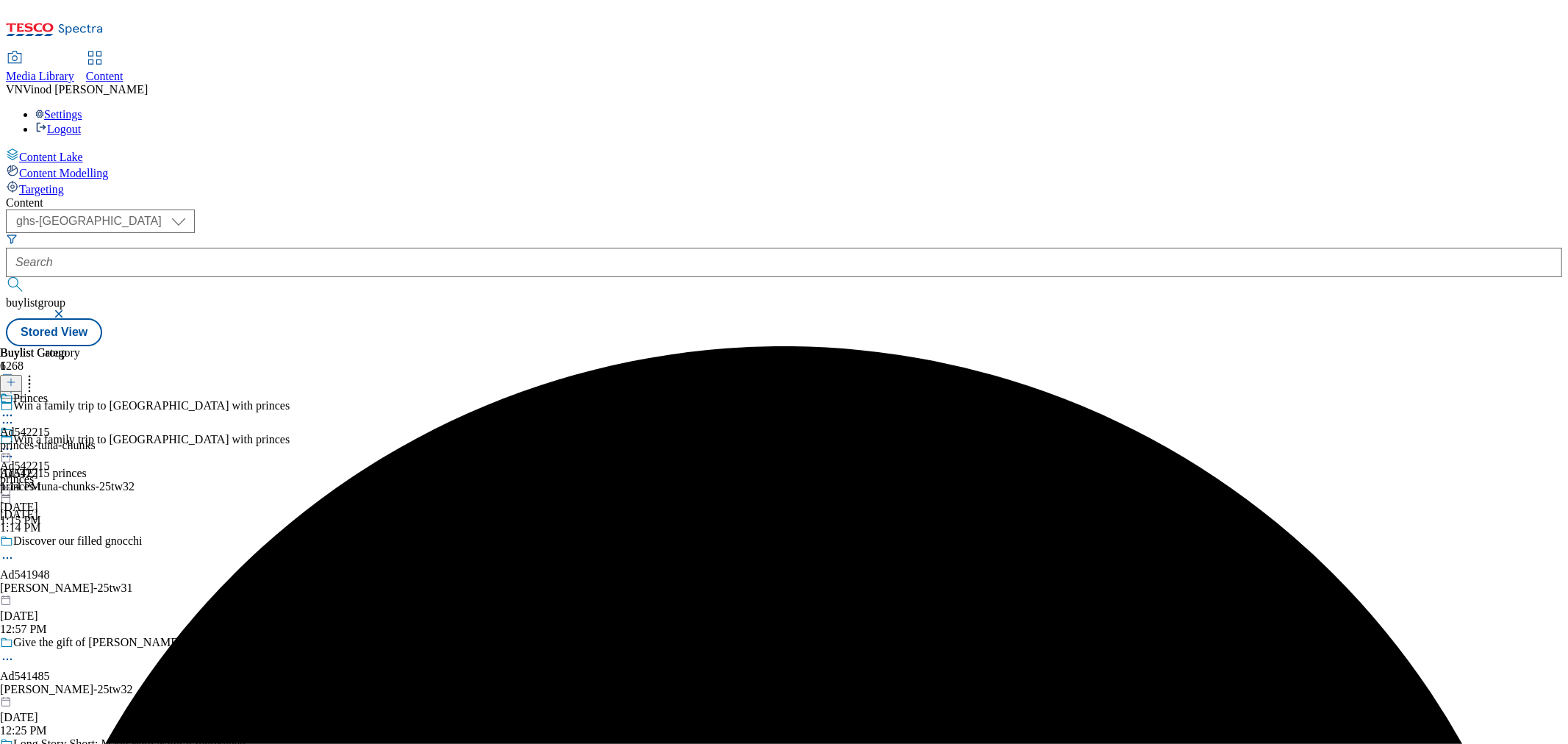
click at [15, 408] on icon at bounding box center [7, 415] width 15 height 15
click at [68, 438] on button "Edit" at bounding box center [48, 446] width 39 height 17
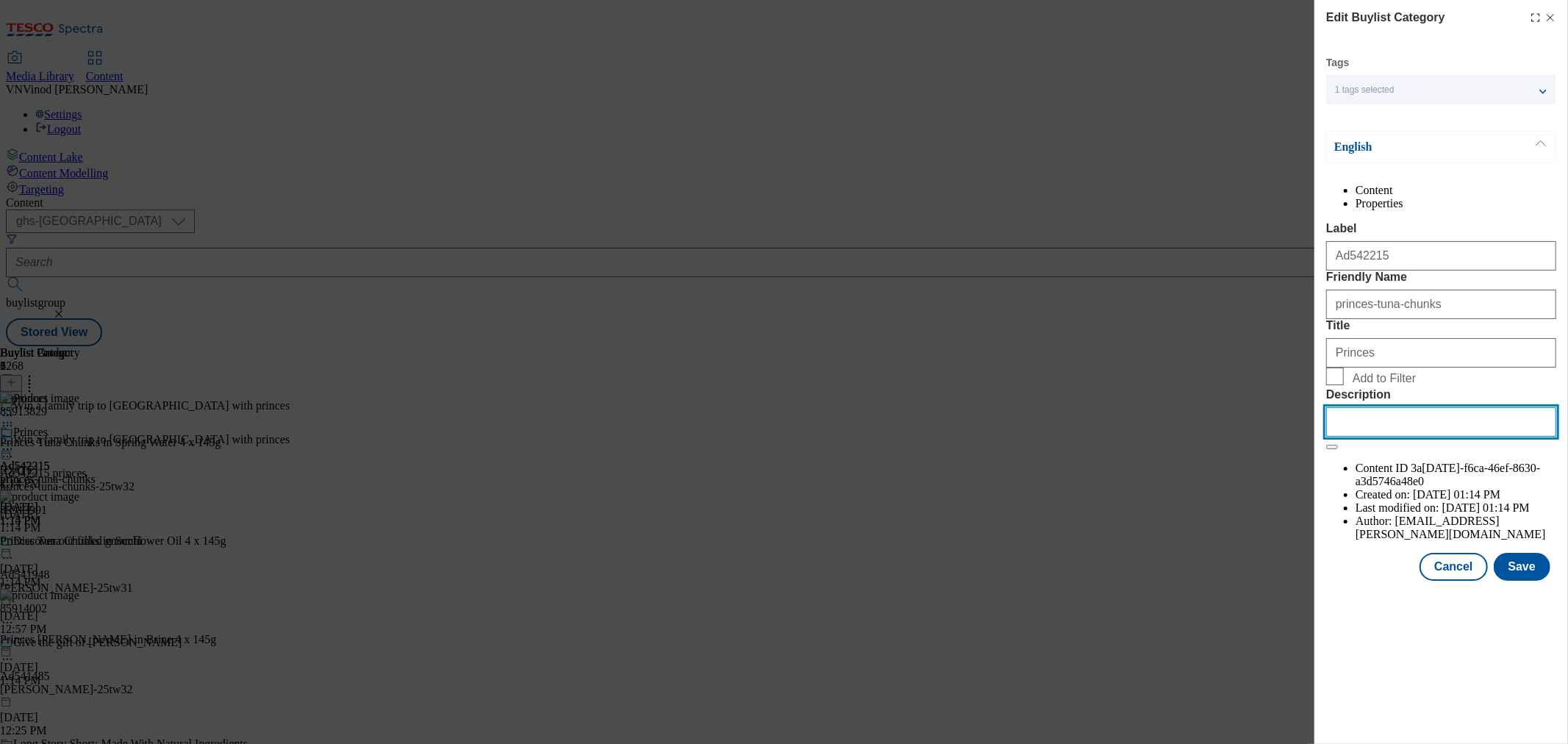
click at [1375, 437] on input "Description" at bounding box center [1442, 422] width 230 height 29
paste input "Princes Tuna Chunks in Spring Water 4 x 145g"
type input "Princes Tuna Chunks in Spring Water 4 x 145g"
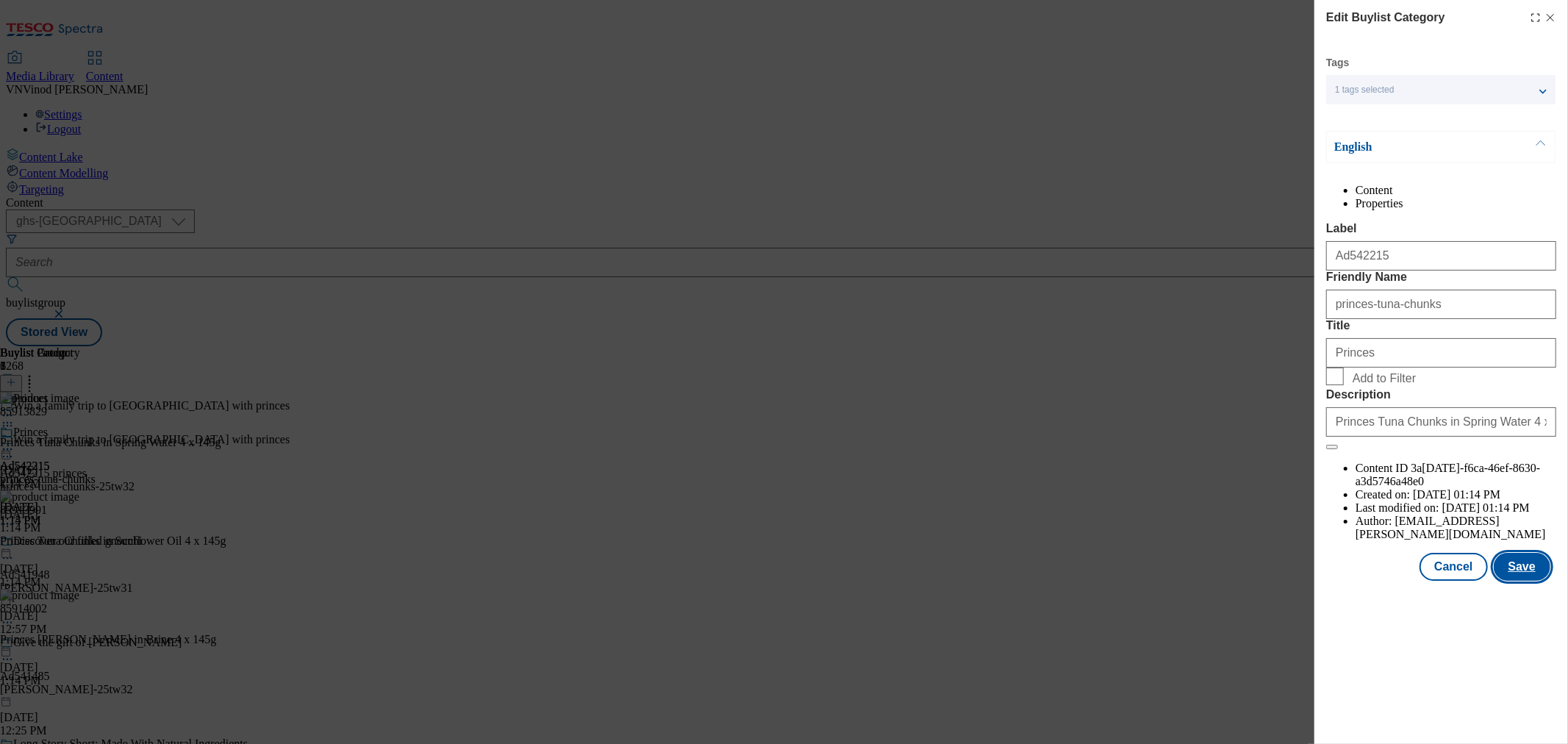
click at [1526, 580] on button "Save" at bounding box center [1522, 567] width 56 height 28
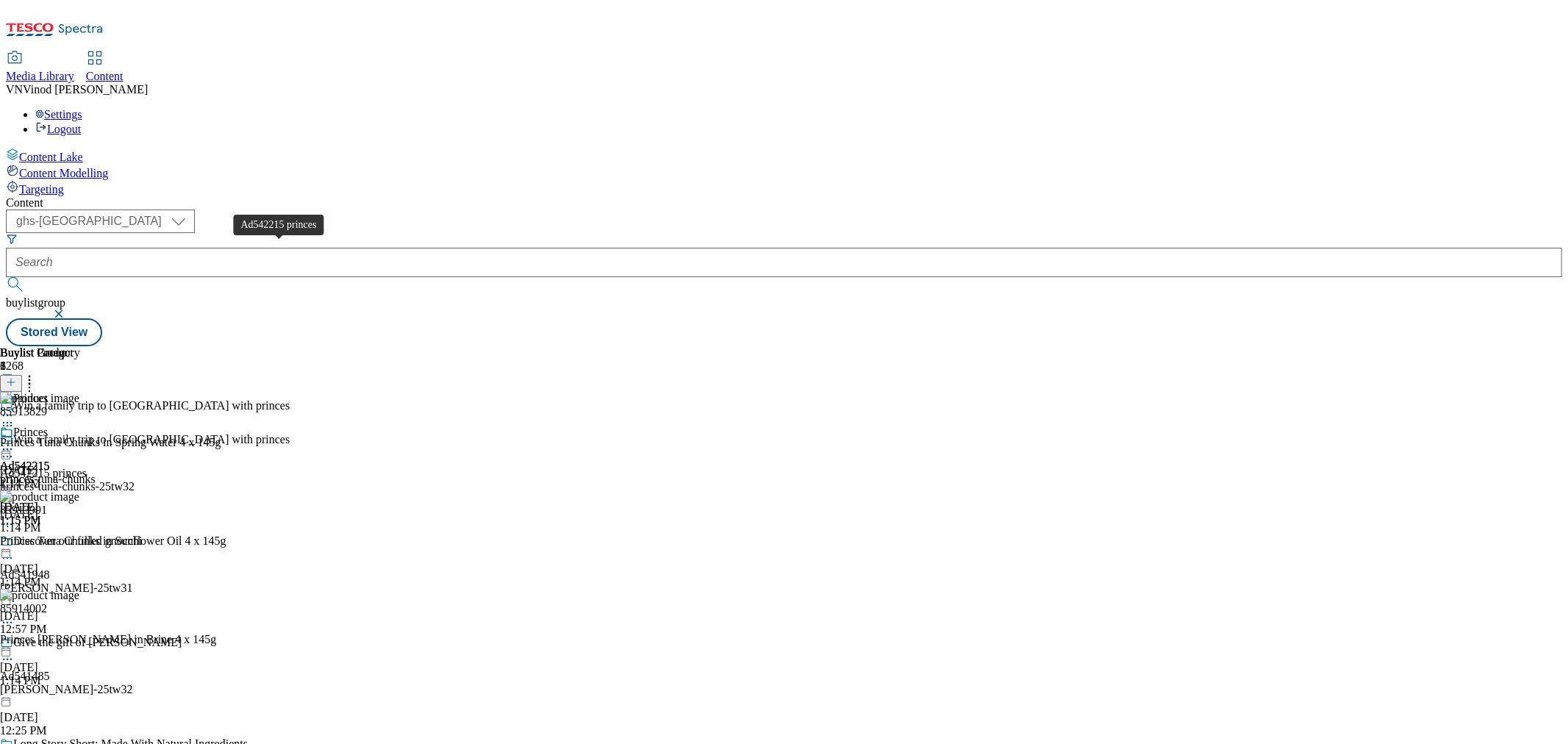
drag, startPoint x: 275, startPoint y: 253, endPoint x: 387, endPoint y: 187, distance: 130.0
click at [87, 467] on div "Ad542215 princes" at bounding box center [43, 473] width 87 height 13
